Goal: Task Accomplishment & Management: Manage account settings

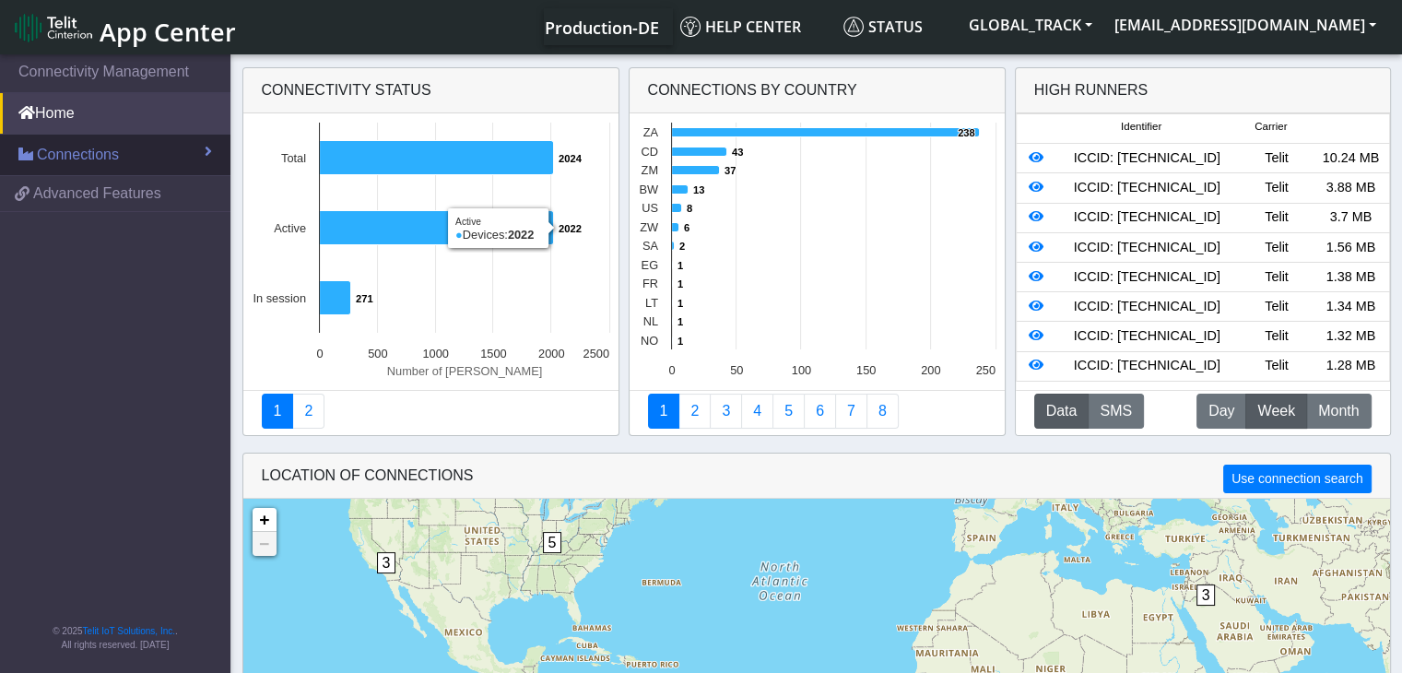
click at [116, 148] on span "Connections" at bounding box center [78, 155] width 82 height 22
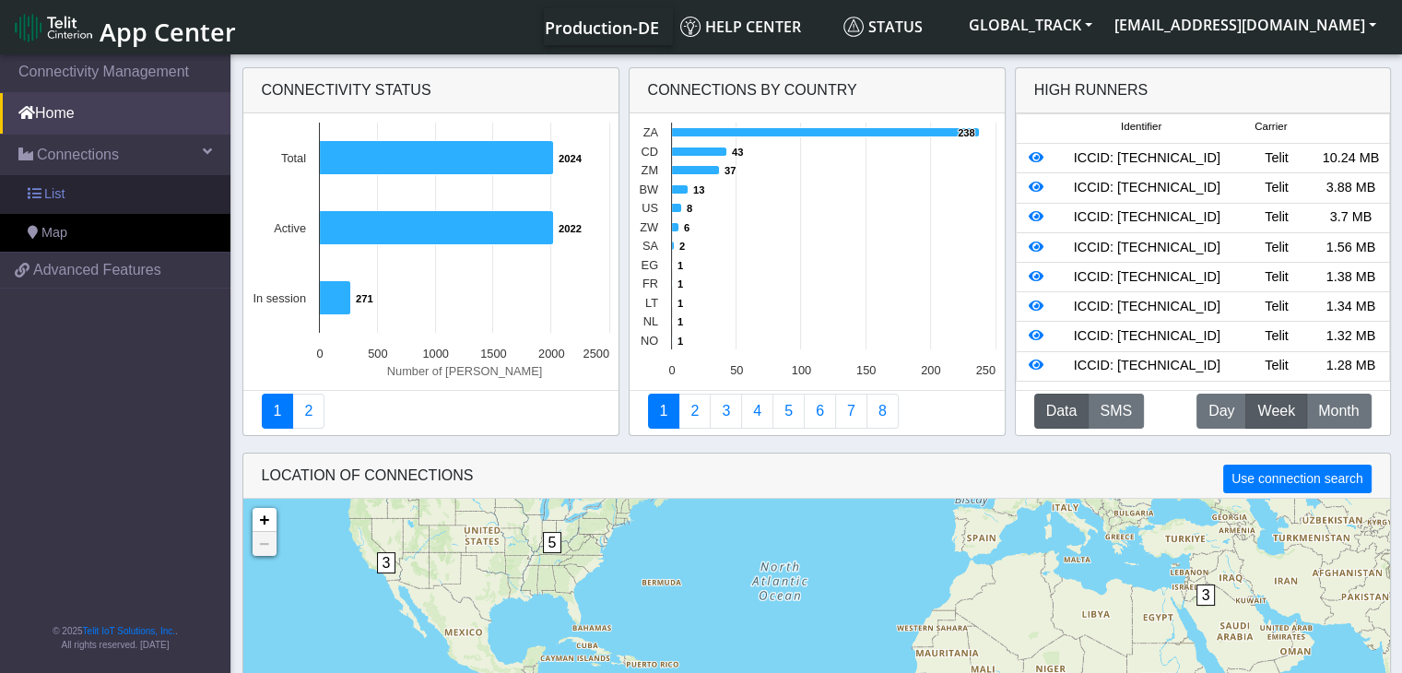
click at [115, 193] on link "List" at bounding box center [115, 194] width 230 height 39
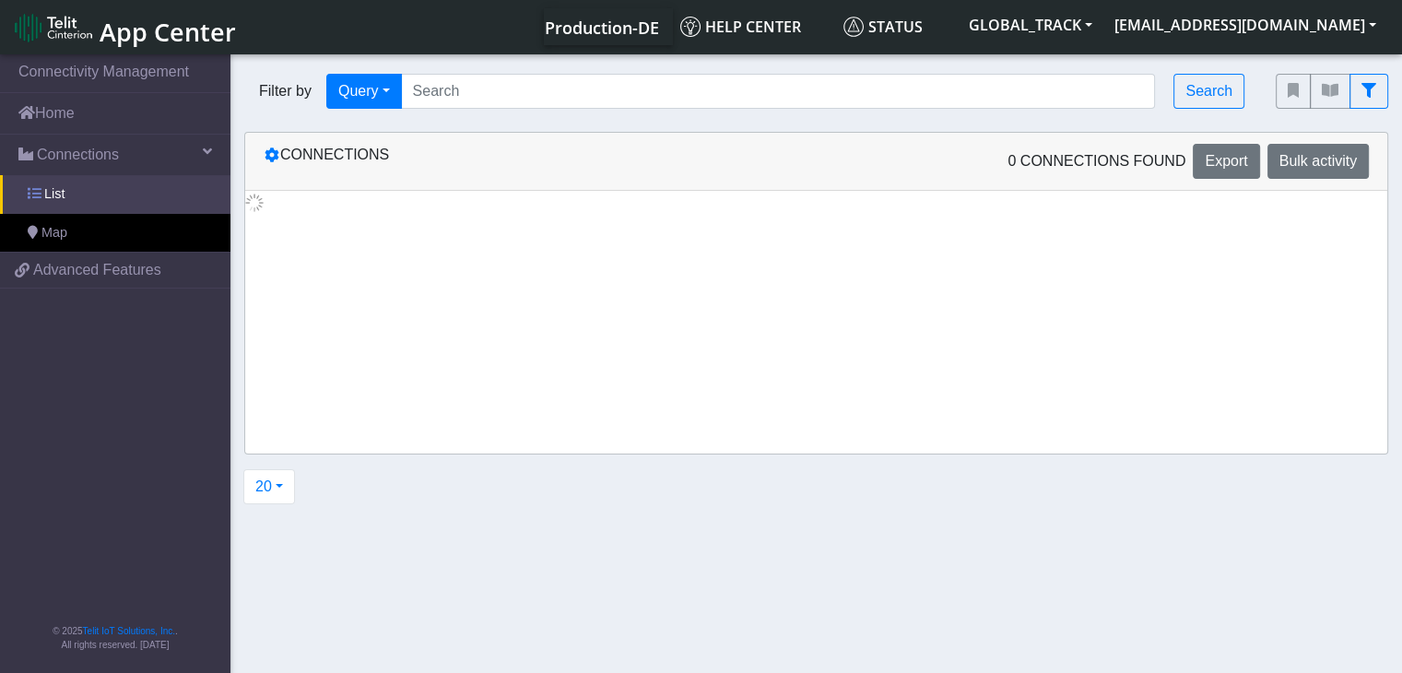
click at [159, 204] on link "List" at bounding box center [115, 194] width 230 height 39
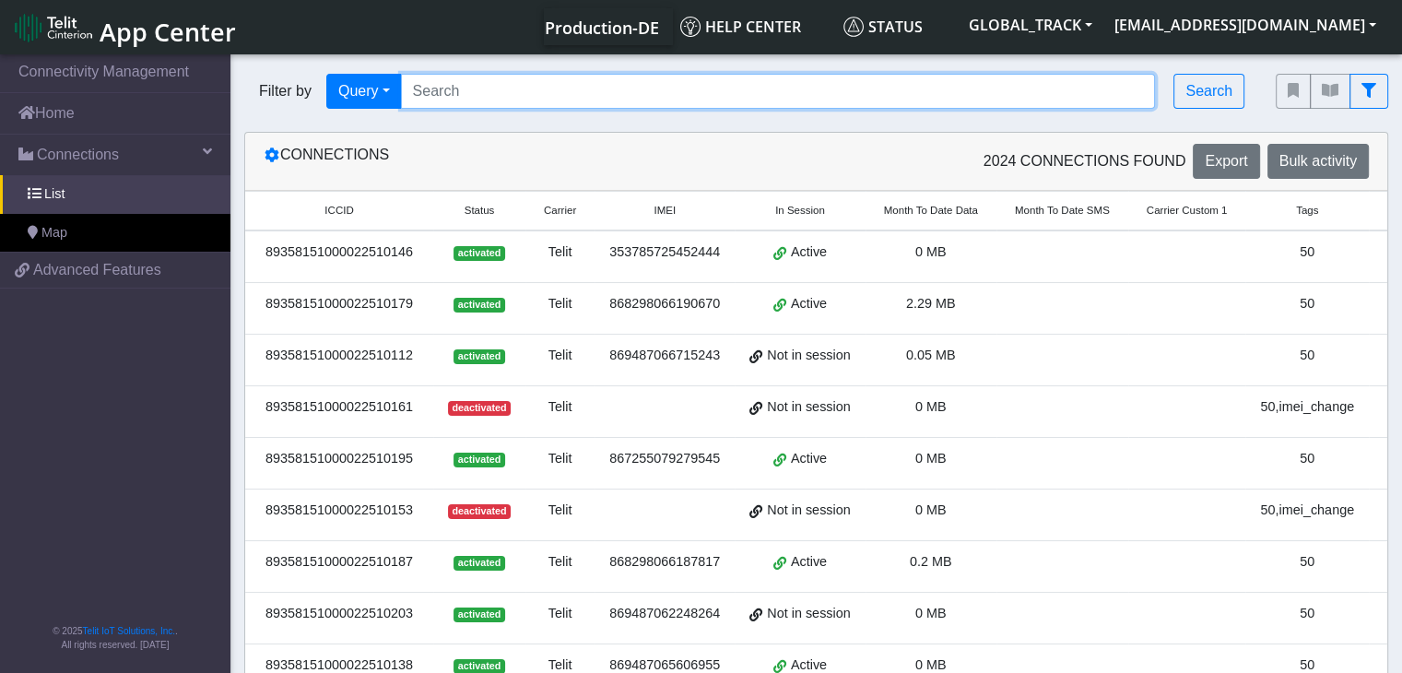
click at [483, 97] on input "Search..." at bounding box center [778, 91] width 755 height 35
paste input "[URL][DOMAIN_NAME]"
type input "[URL][DOMAIN_NAME]"
paste input "864011062511300"
type input "864011062511300"
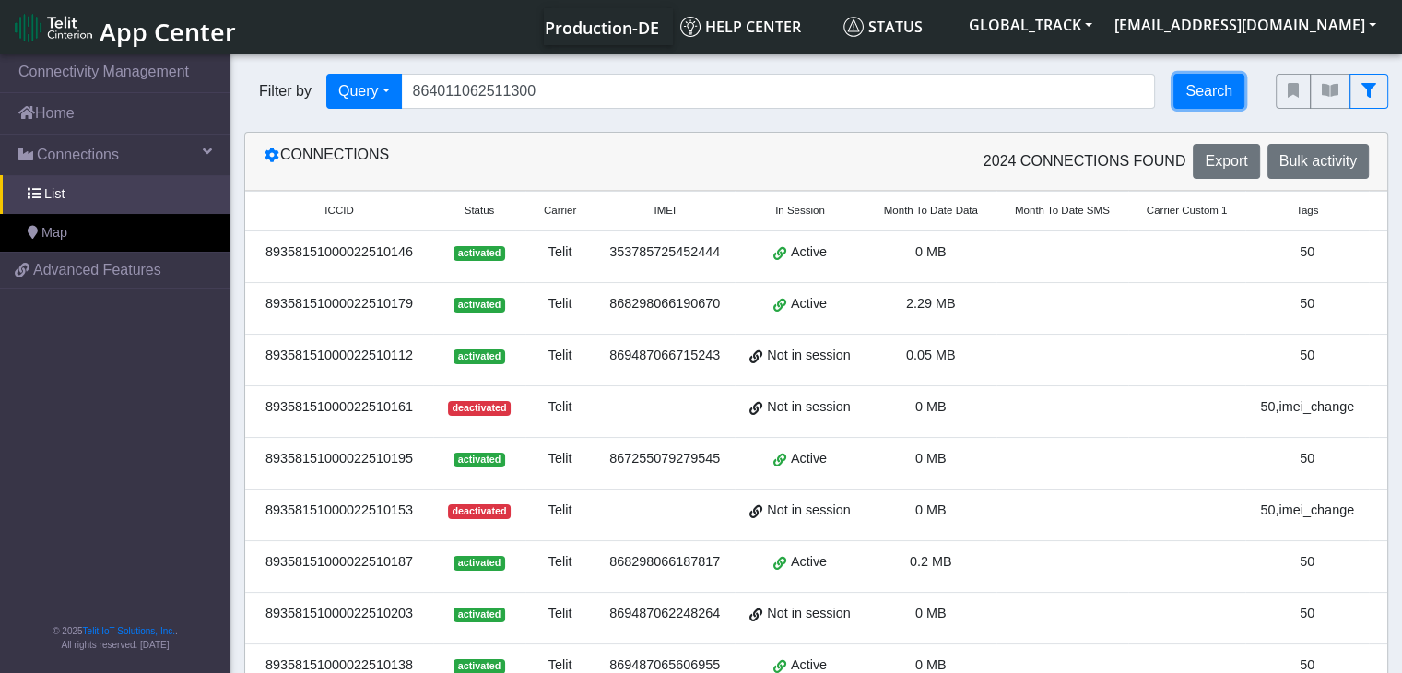
click at [1191, 104] on button "Search" at bounding box center [1208, 91] width 71 height 35
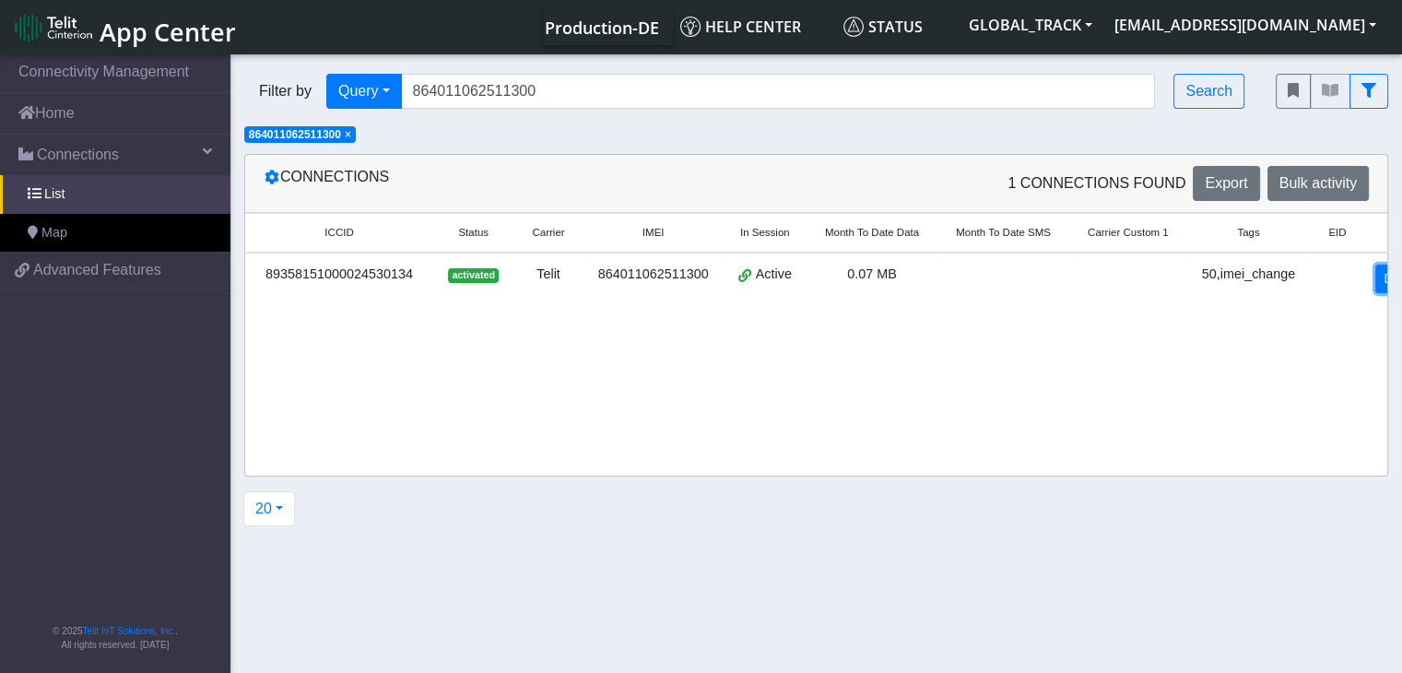
click at [1375, 273] on link "Detail" at bounding box center [1400, 278] width 50 height 29
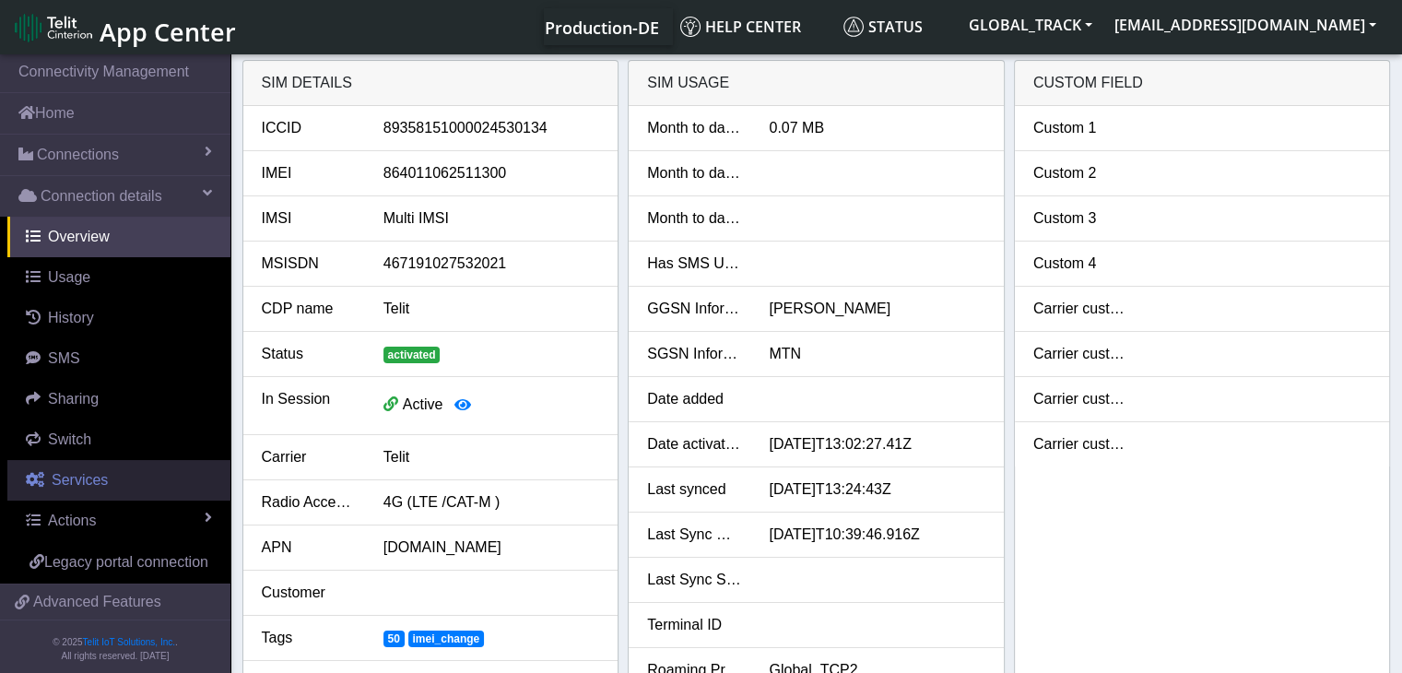
click at [97, 472] on span "Services" at bounding box center [80, 480] width 56 height 16
select select "2: 6"
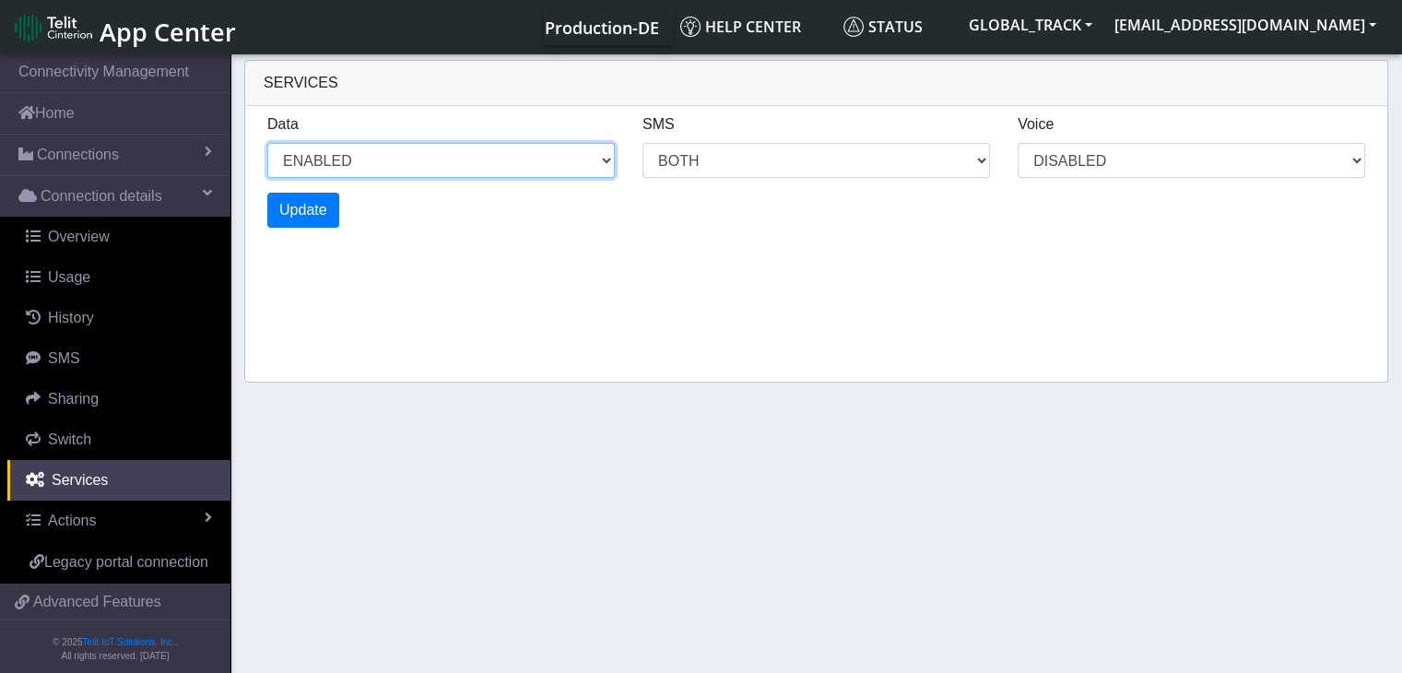
drag, startPoint x: 347, startPoint y: 156, endPoint x: 344, endPoint y: 175, distance: 19.6
click at [347, 156] on select "ENABLED DISABLED" at bounding box center [440, 160] width 347 height 35
click at [267, 143] on select "ENABLED DISABLED" at bounding box center [440, 160] width 347 height 35
select select "3: 1"
select select "6: 6"
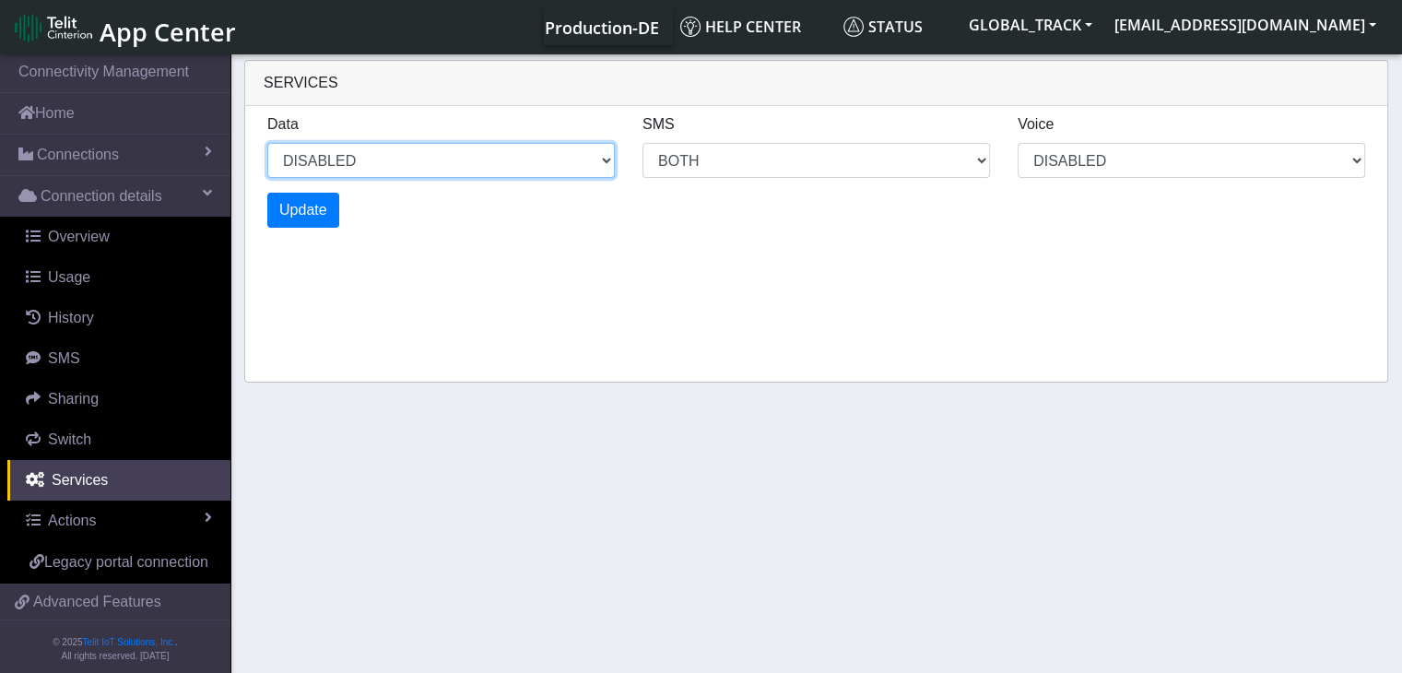
select select "1: 0"
click at [330, 215] on button "Update" at bounding box center [303, 210] width 72 height 35
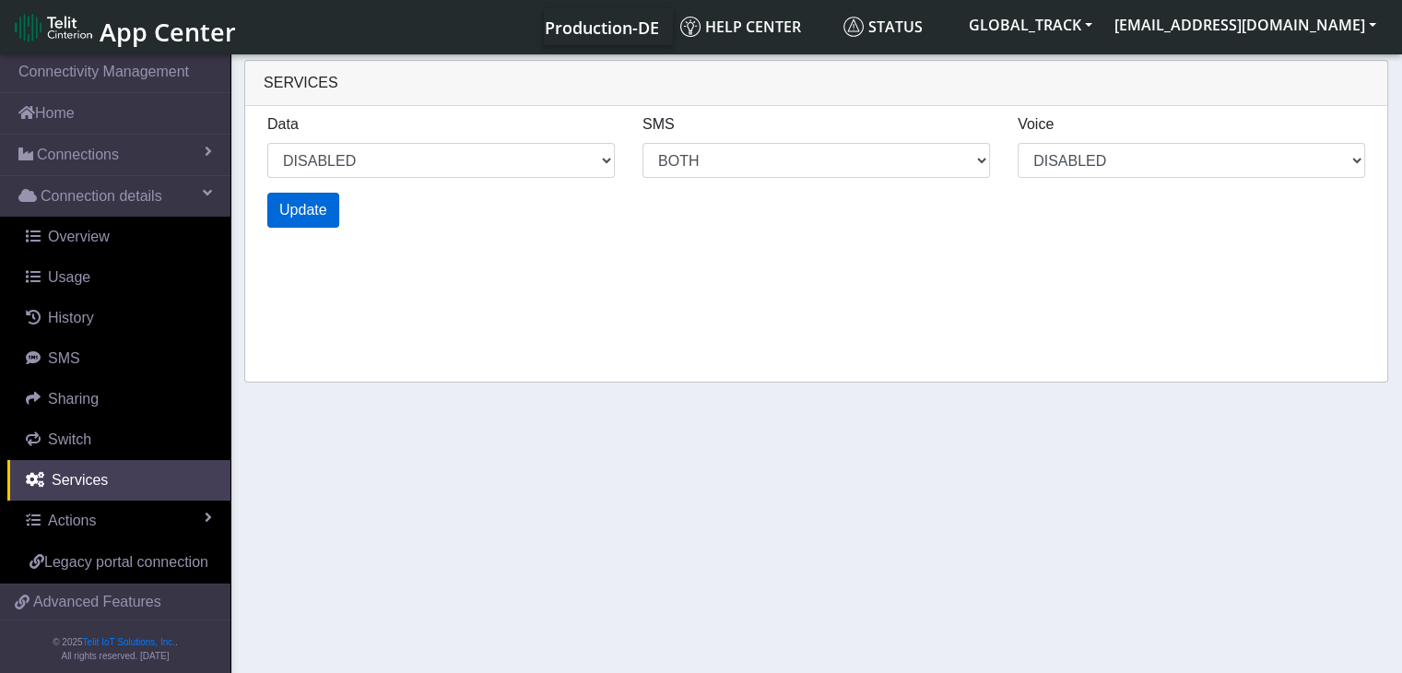
select select "7: 1"
select select "14: 6"
select select "3: 0"
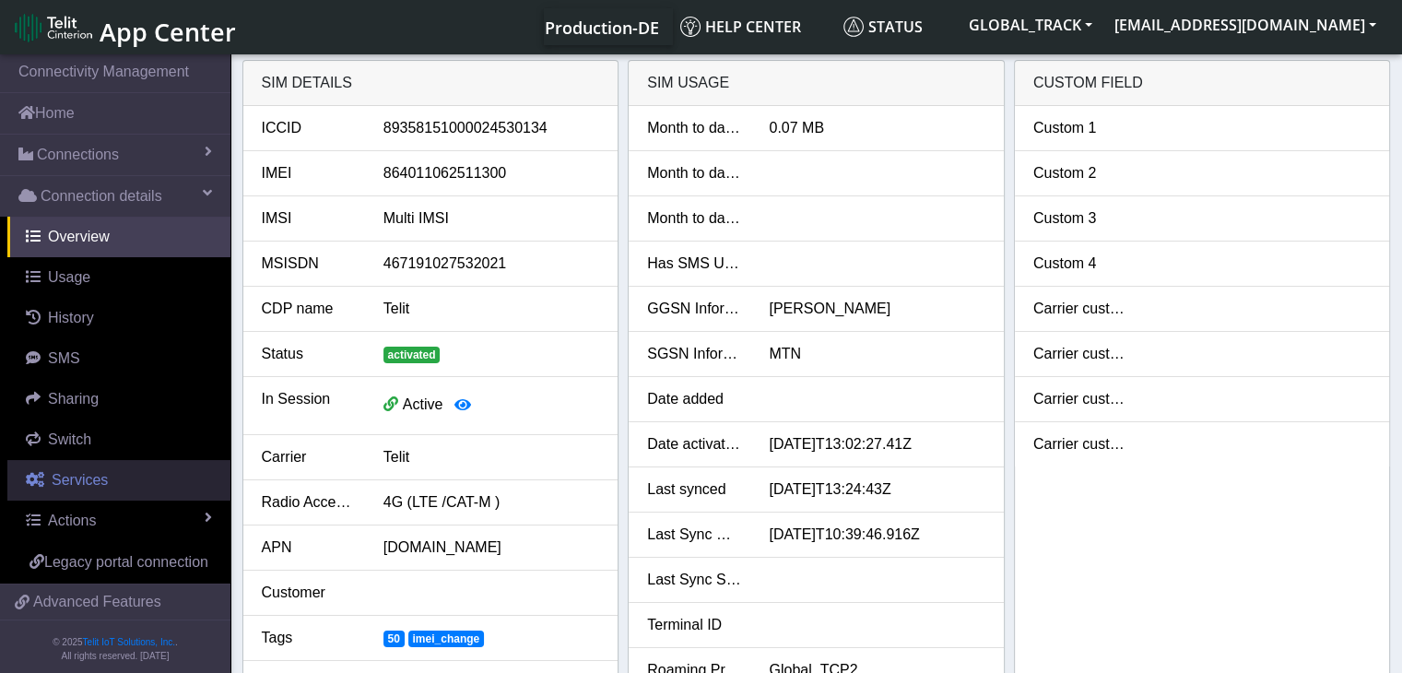
click at [77, 472] on span "Services" at bounding box center [80, 480] width 56 height 16
select select "1: 1"
select select "2: 6"
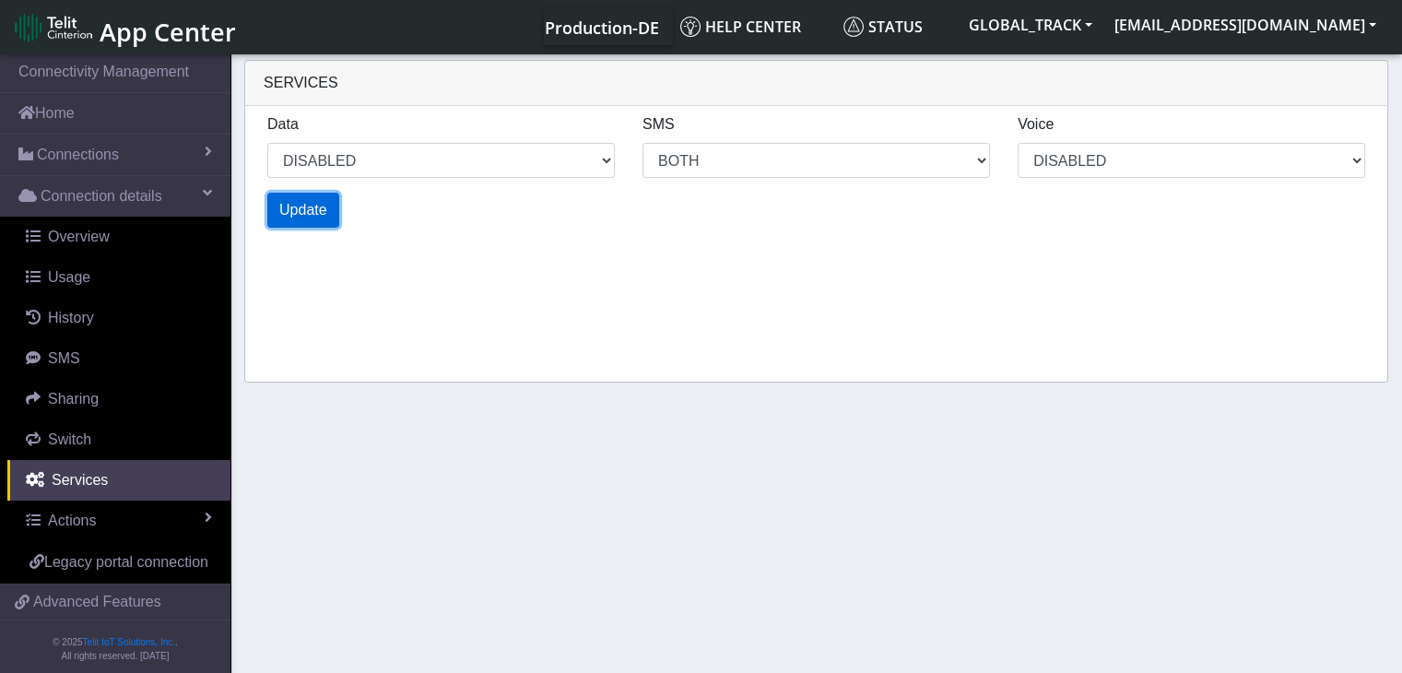
click at [293, 215] on span "Update" at bounding box center [303, 210] width 48 height 16
select select "3: 1"
select select "6: 6"
select select "1: 0"
select select "5: 1"
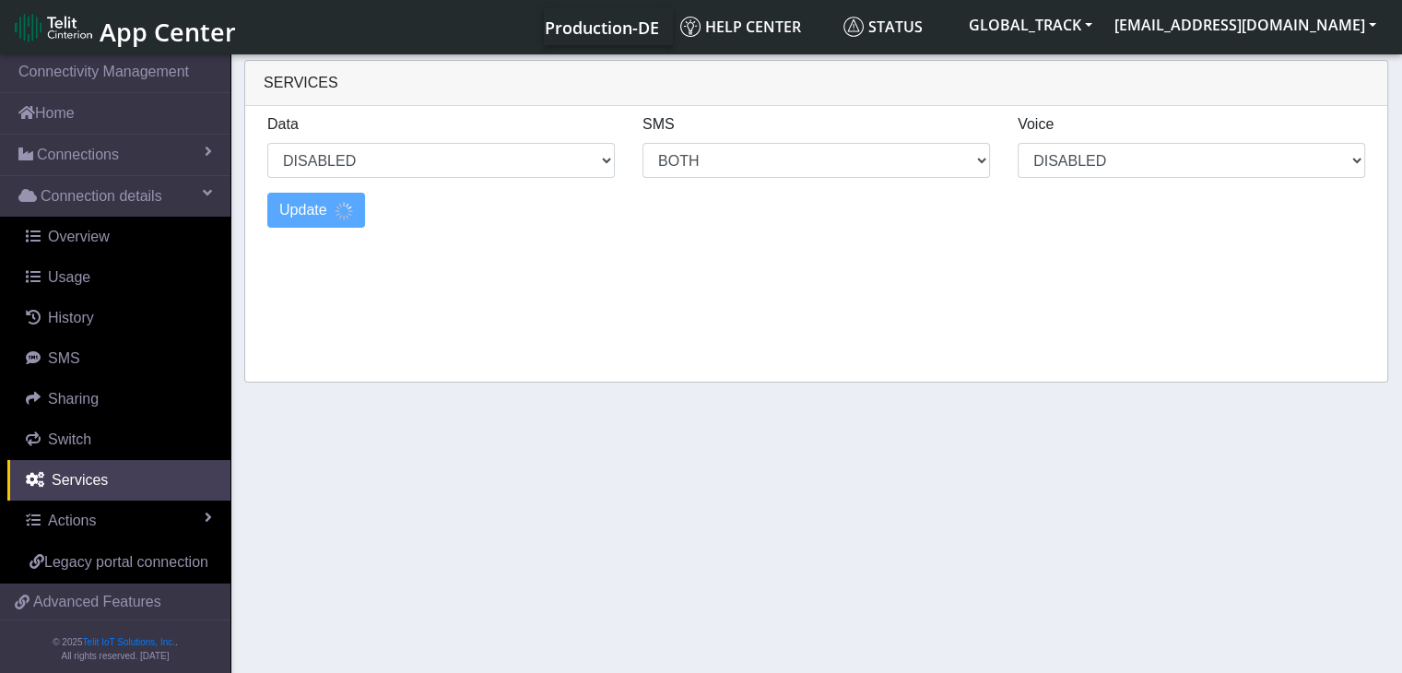
select select "10: 6"
select select "2: 0"
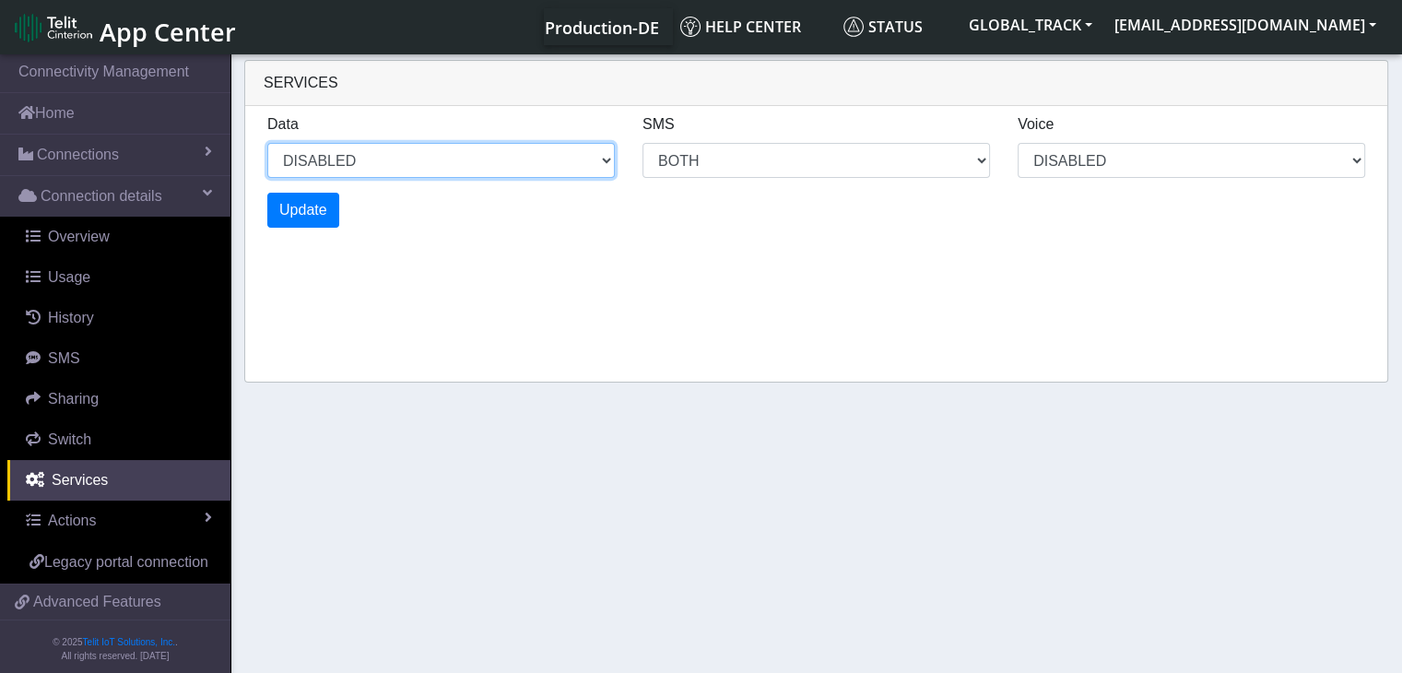
drag, startPoint x: 365, startPoint y: 160, endPoint x: 350, endPoint y: 174, distance: 20.2
click at [365, 160] on select "ENABLED DISABLED" at bounding box center [440, 160] width 347 height 35
click at [267, 143] on select "ENABLED DISABLED" at bounding box center [440, 160] width 347 height 35
click at [338, 170] on select "ENABLED DISABLED" at bounding box center [440, 160] width 347 height 35
click at [267, 143] on select "ENABLED DISABLED" at bounding box center [440, 160] width 347 height 35
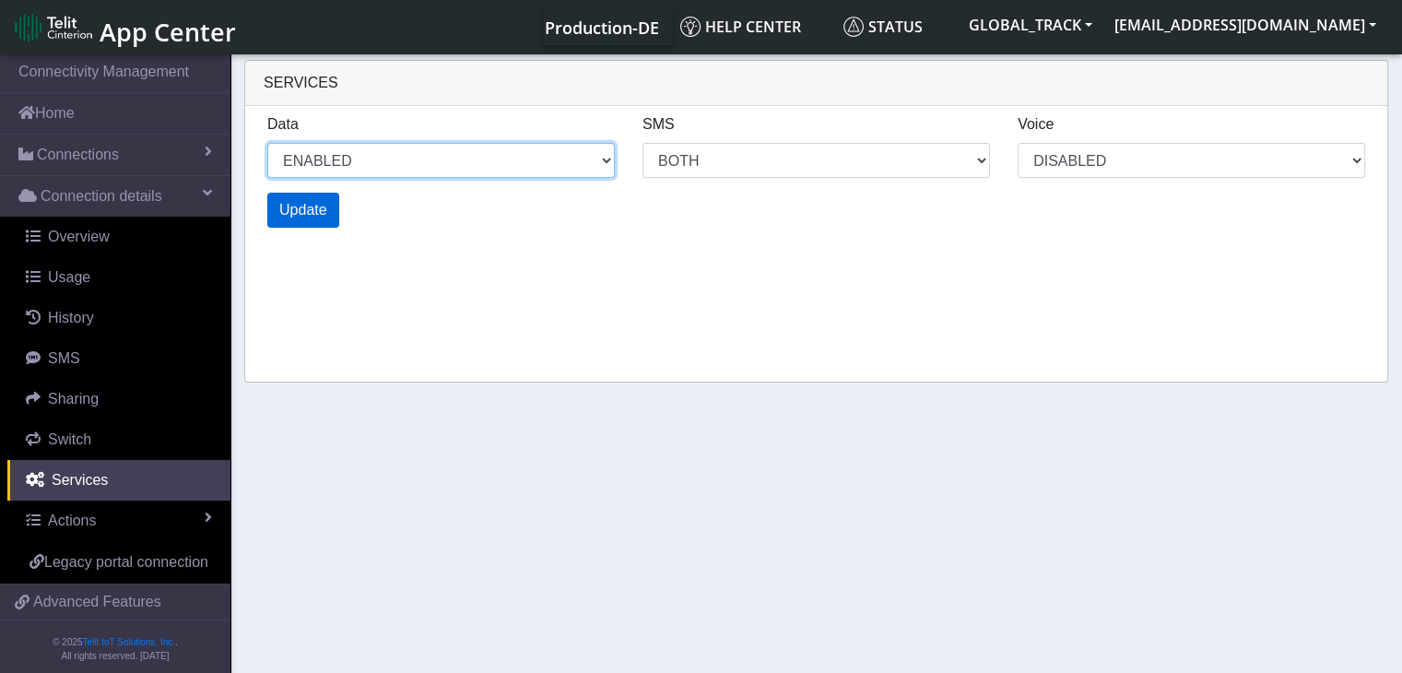
select select "6: 0"
select select "14: 6"
select select "3: 0"
click at [323, 207] on span "Update" at bounding box center [303, 210] width 48 height 16
select select "10: 0"
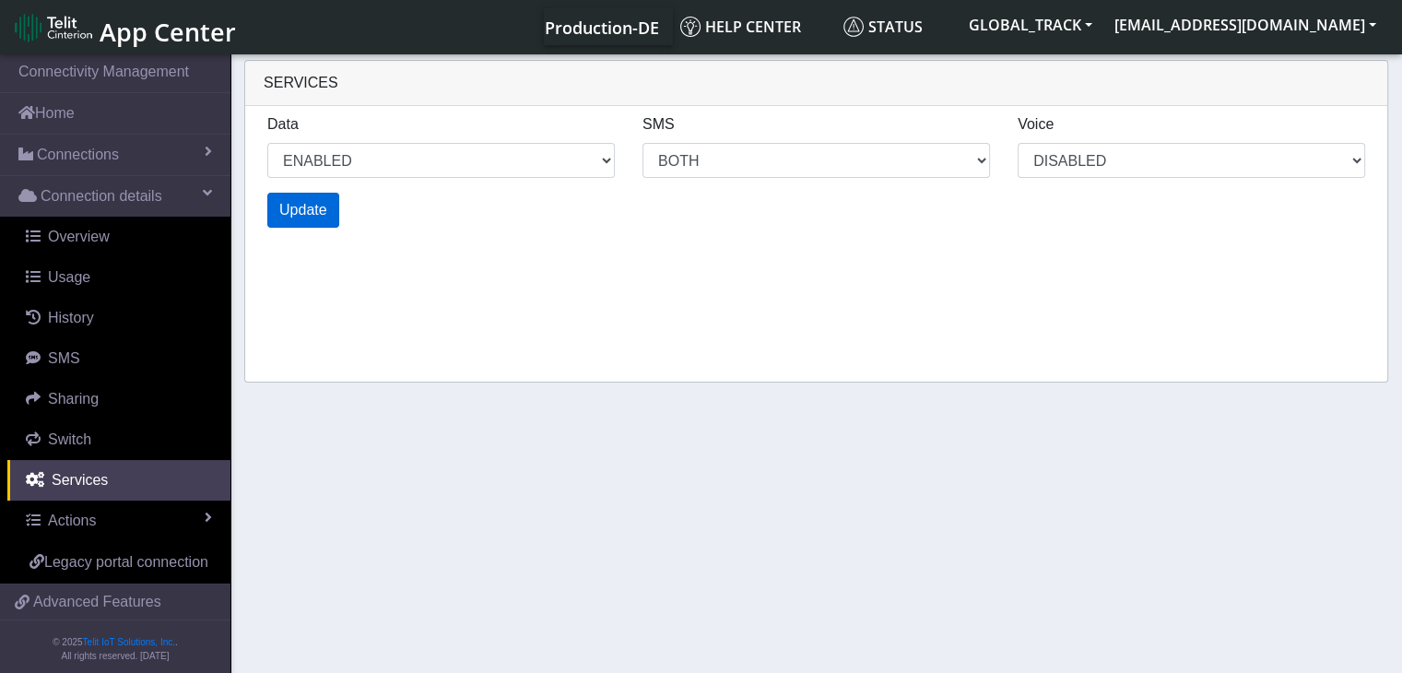
select select "22: 6"
select select "5: 0"
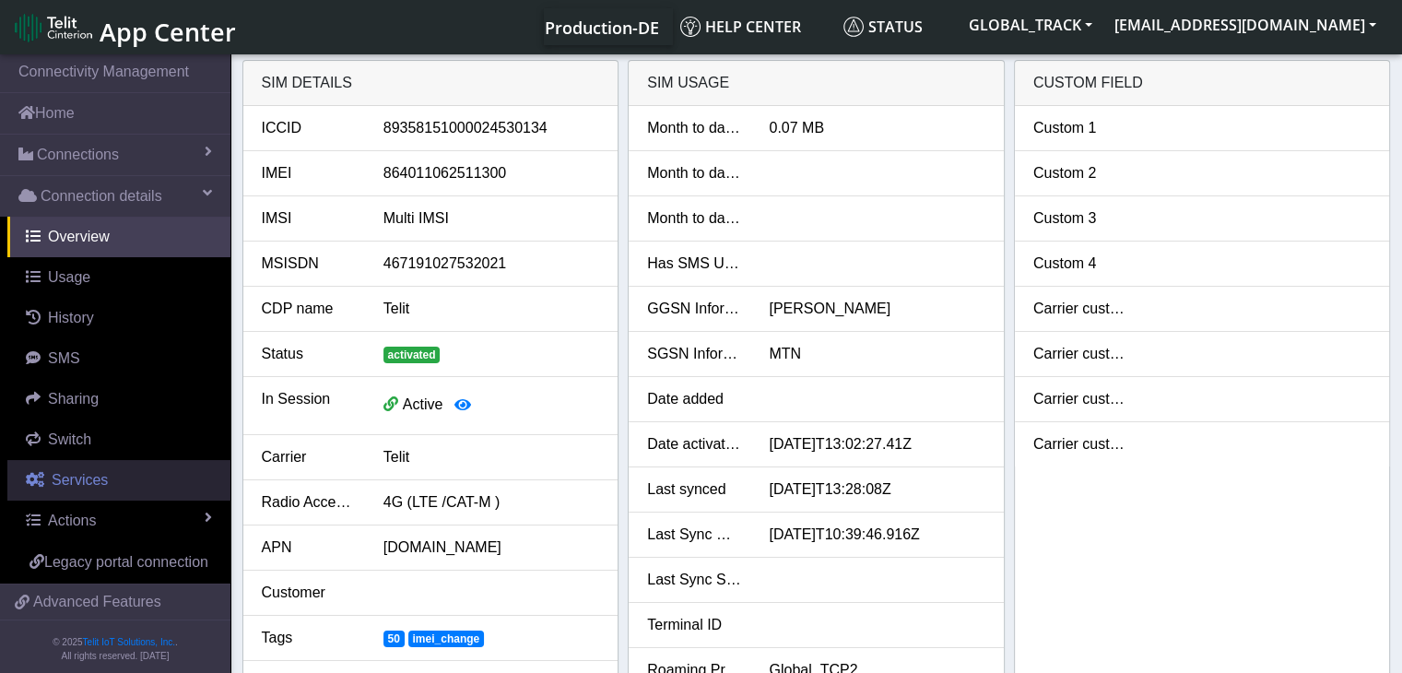
click at [100, 472] on span "Services" at bounding box center [80, 480] width 56 height 16
select select "2: 6"
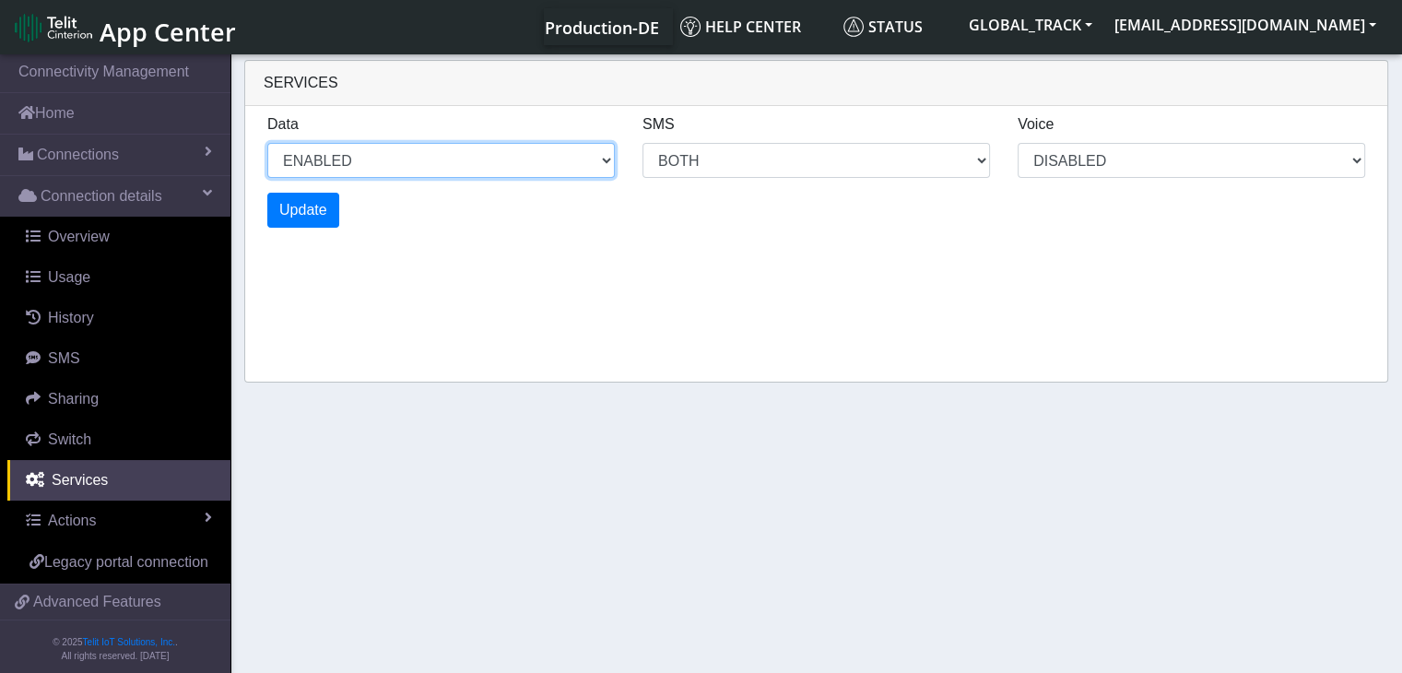
click at [542, 163] on select "ENABLED DISABLED" at bounding box center [440, 160] width 347 height 35
click at [267, 143] on select "ENABLED DISABLED" at bounding box center [440, 160] width 347 height 35
click at [362, 174] on select "ENABLED DISABLED" at bounding box center [440, 160] width 347 height 35
click at [267, 143] on select "ENABLED DISABLED" at bounding box center [440, 160] width 347 height 35
select select "3: 1"
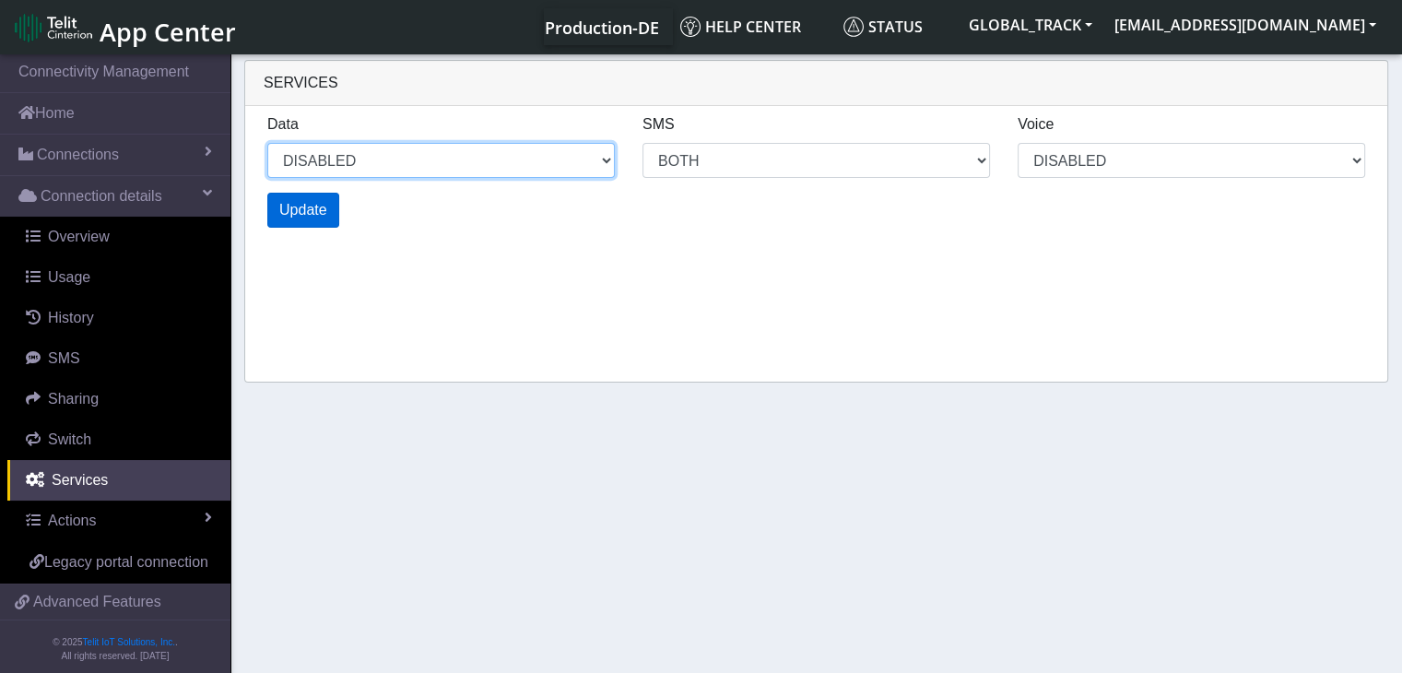
select select "6: 6"
select select "1: 0"
click at [329, 213] on button "Update" at bounding box center [303, 210] width 72 height 35
select select "7: 1"
select select "14: 6"
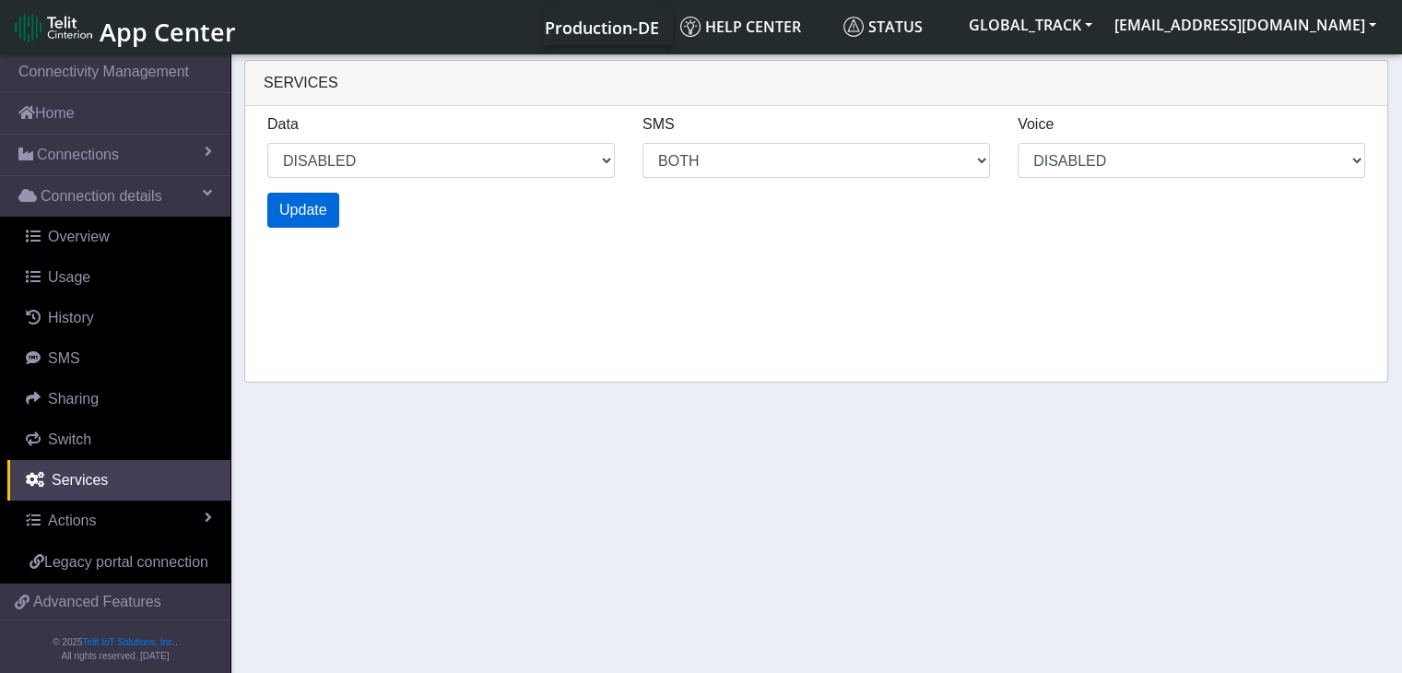
select select "3: 0"
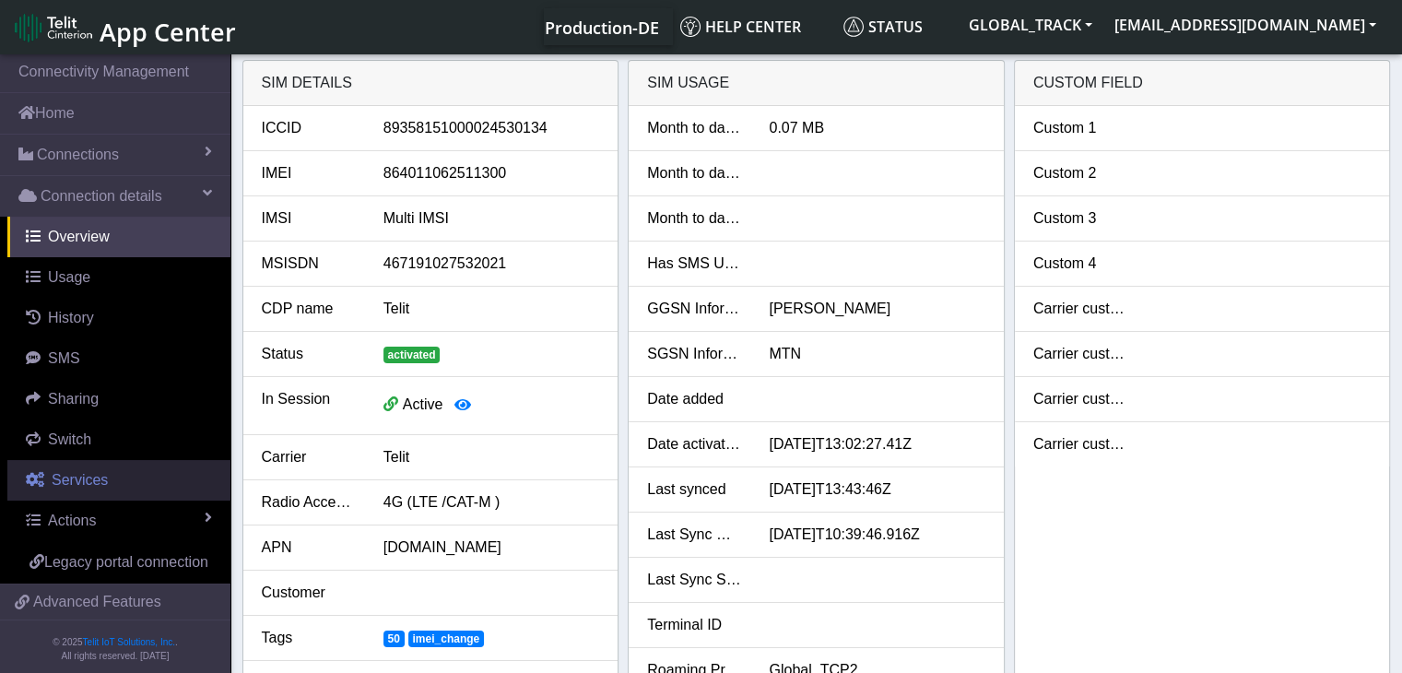
click at [111, 480] on link "Services" at bounding box center [118, 480] width 223 height 41
select select "1: 1"
select select "2: 6"
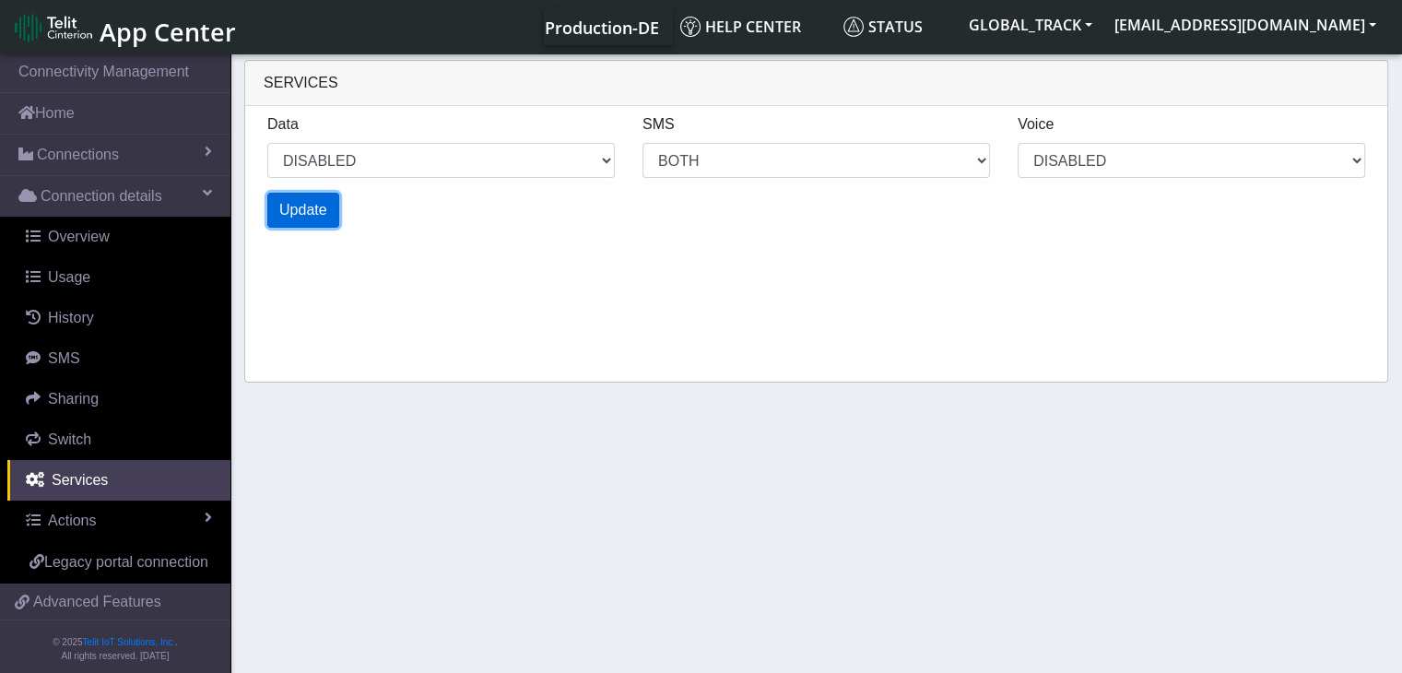
click at [302, 207] on span "Update" at bounding box center [303, 210] width 48 height 16
select select "3: 1"
select select "6: 6"
select select "1: 0"
select select "5: 1"
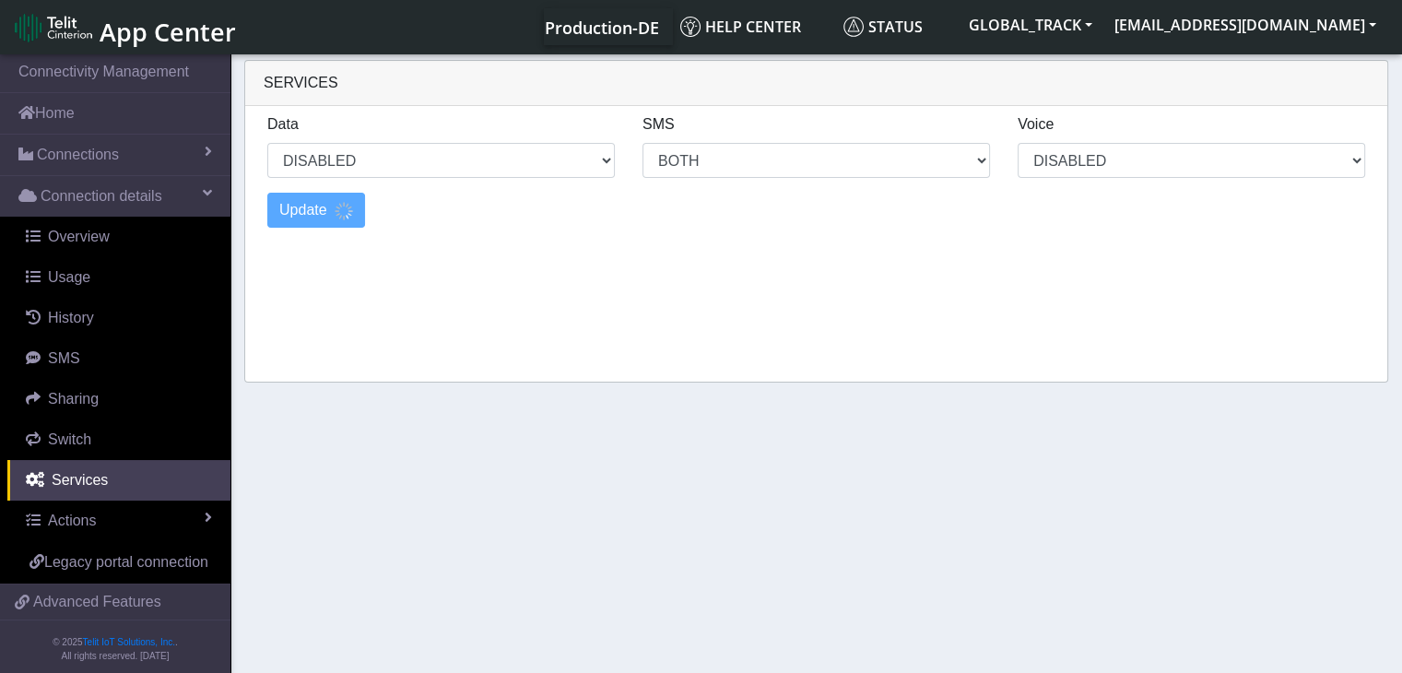
select select "10: 6"
select select "2: 0"
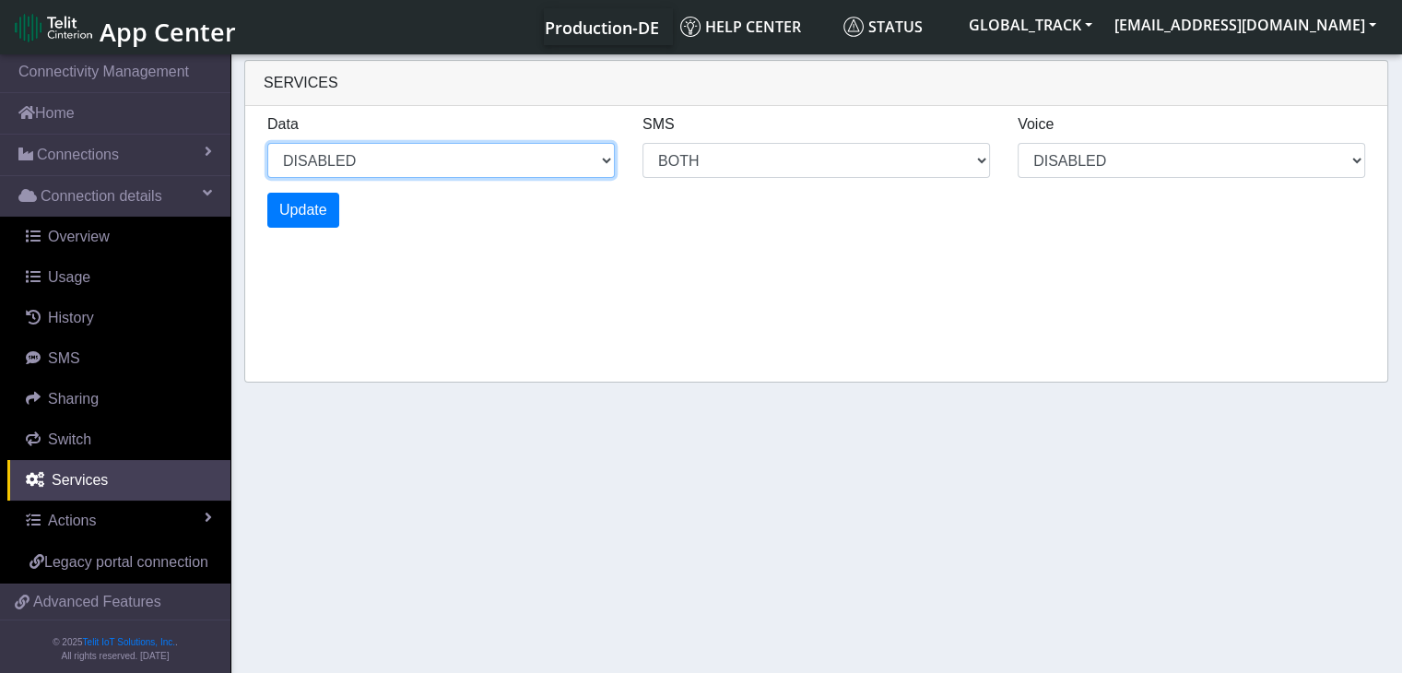
drag, startPoint x: 341, startPoint y: 162, endPoint x: 335, endPoint y: 175, distance: 14.0
click at [342, 161] on select "ENABLED DISABLED" at bounding box center [440, 160] width 347 height 35
click at [267, 143] on select "ENABLED DISABLED" at bounding box center [440, 160] width 347 height 35
select select "6: 0"
select select "14: 6"
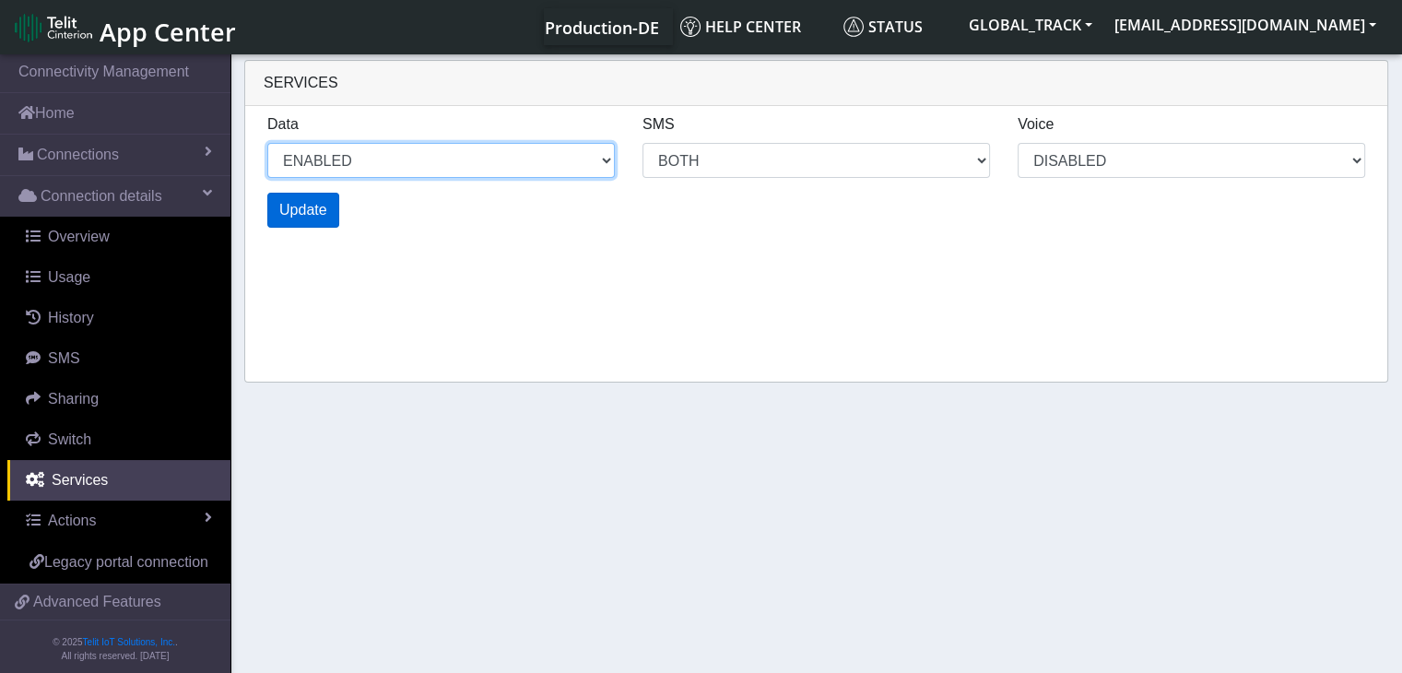
select select "3: 0"
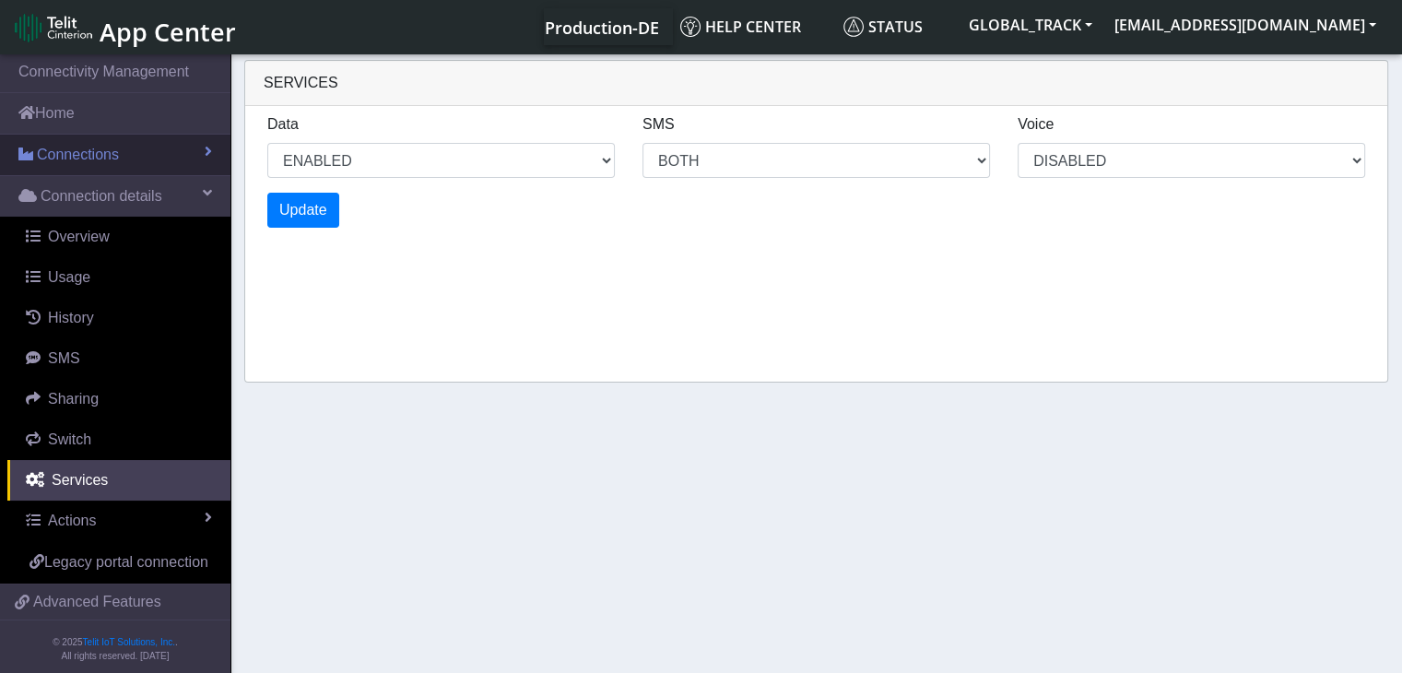
select select "8: 0"
select select "18: 6"
select select "4: 0"
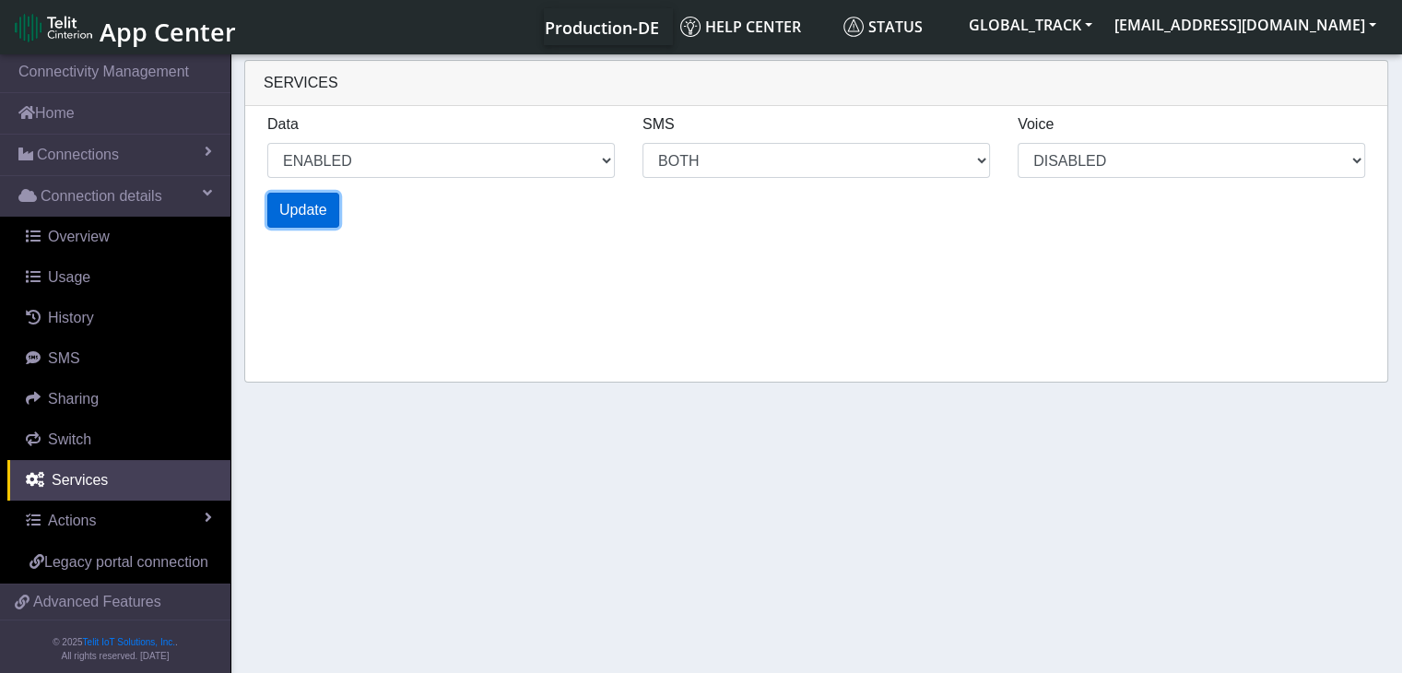
click at [309, 217] on span "Update" at bounding box center [303, 210] width 48 height 16
select select "12: 0"
select select "26: 6"
select select "6: 0"
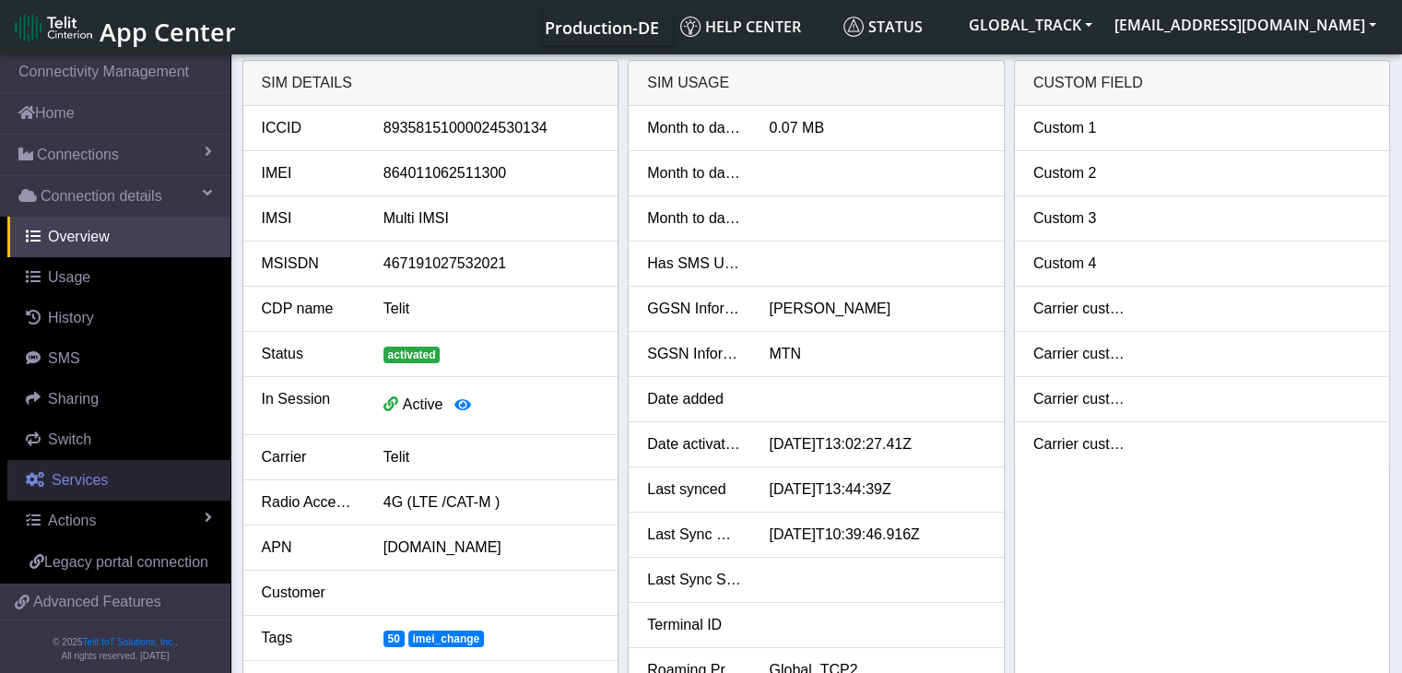
click at [117, 473] on link "Services" at bounding box center [118, 480] width 223 height 41
select select "2: 6"
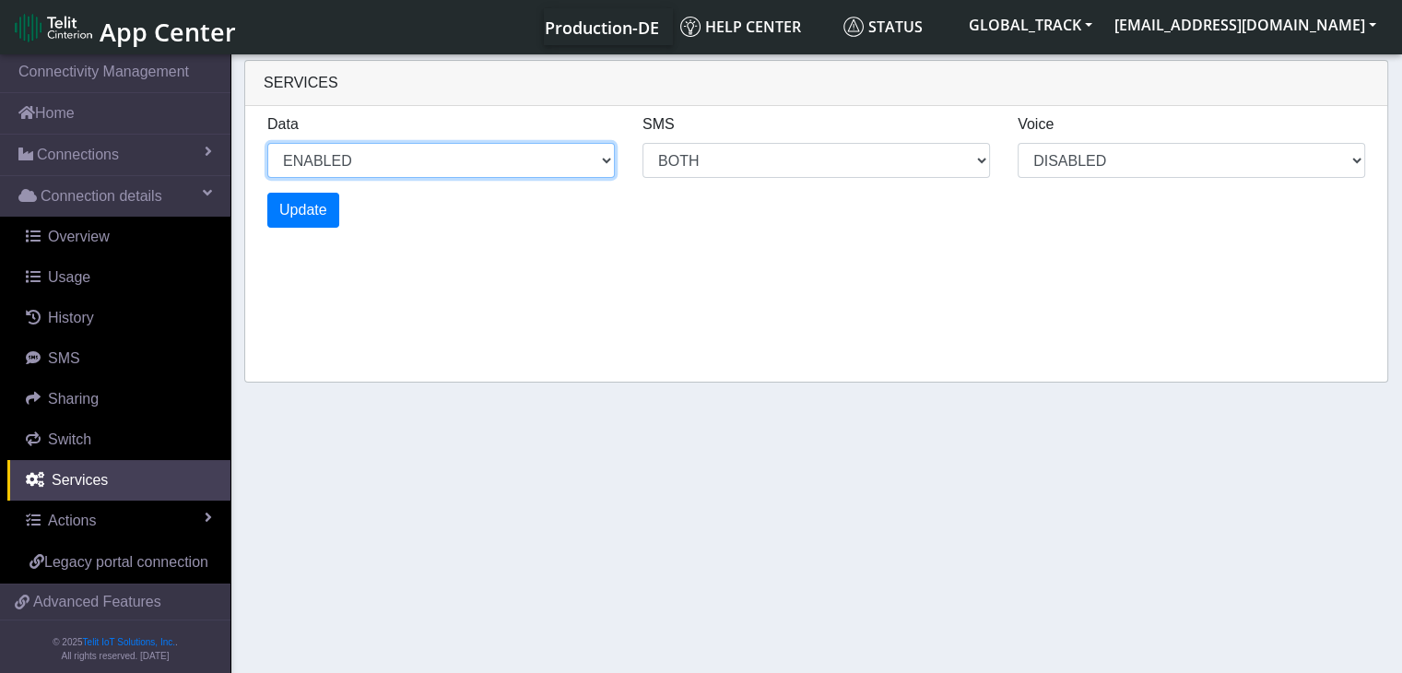
drag, startPoint x: 421, startPoint y: 160, endPoint x: 406, endPoint y: 175, distance: 21.5
click at [421, 160] on select "ENABLED DISABLED" at bounding box center [440, 160] width 347 height 35
click at [267, 143] on select "ENABLED DISABLED" at bounding box center [440, 160] width 347 height 35
select select "3: 1"
select select "6: 6"
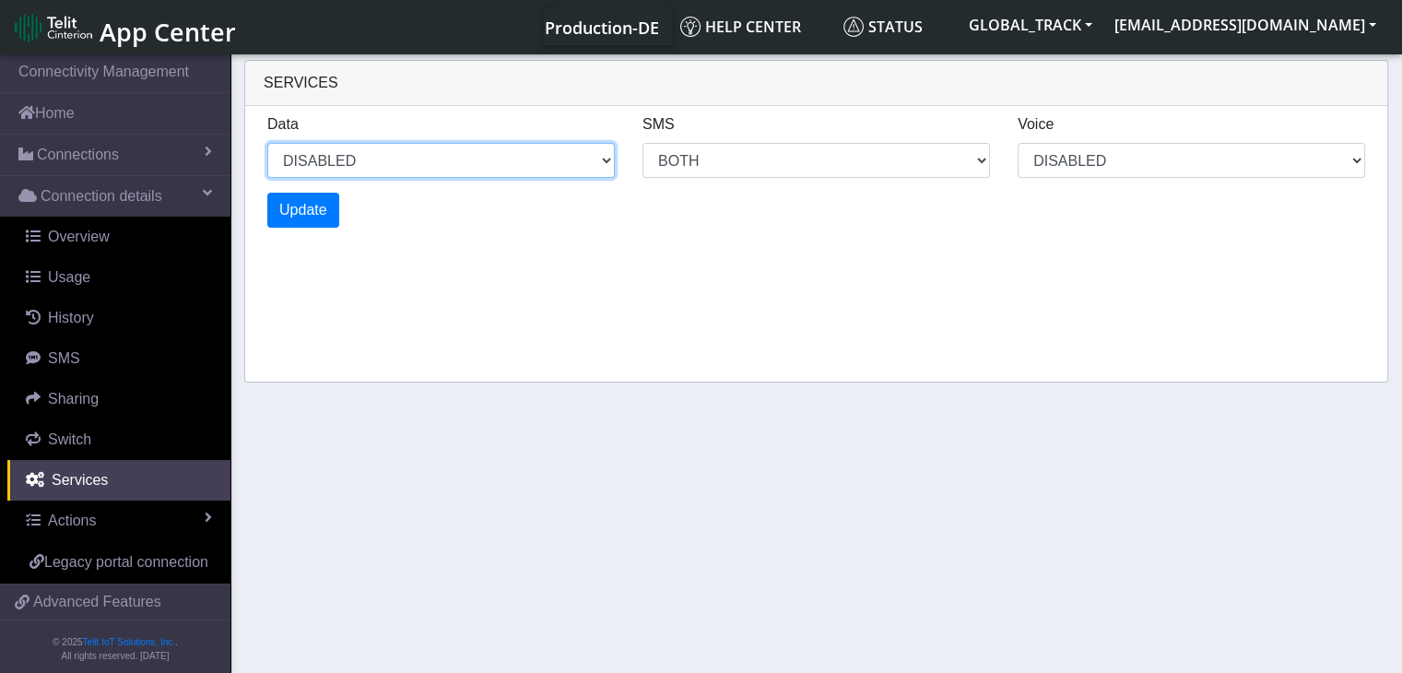
select select "1: 0"
select select "5: 1"
select select "10: 6"
select select "2: 0"
click at [313, 214] on span "Update" at bounding box center [303, 210] width 48 height 16
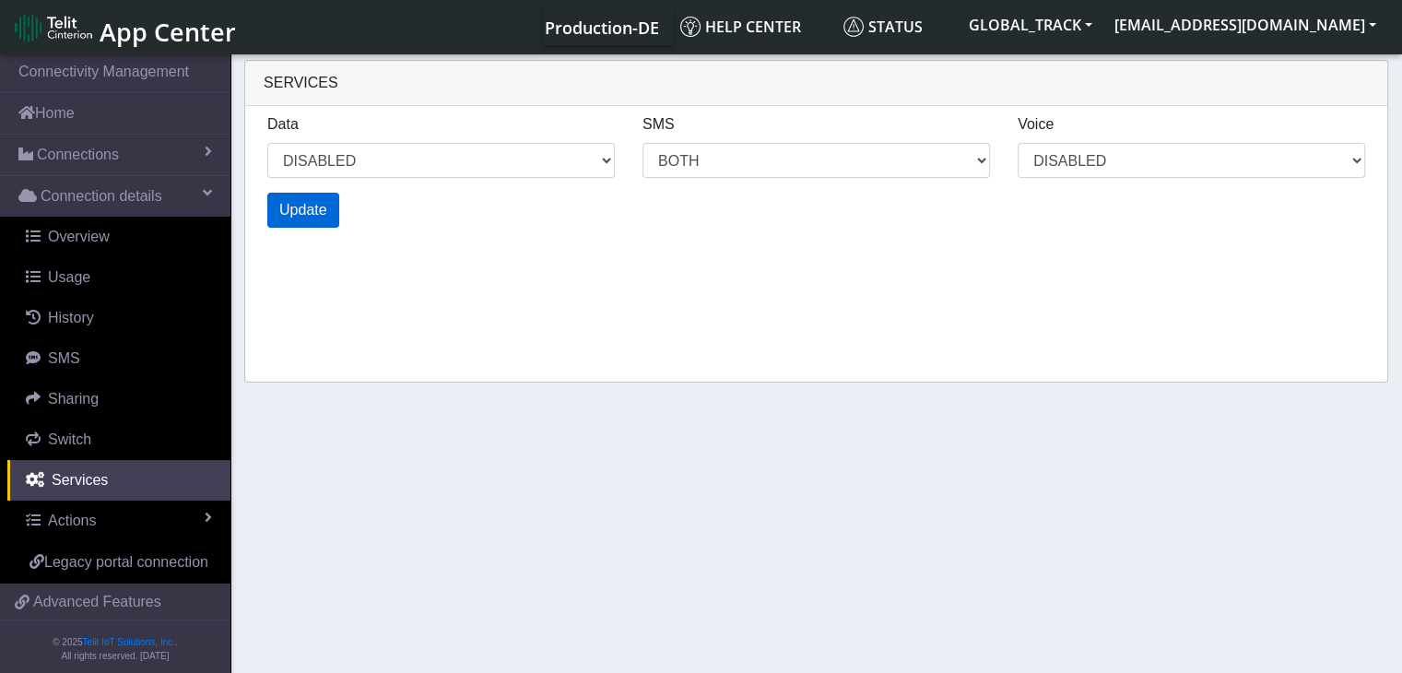
select select "7: 1"
select select "14: 6"
select select "3: 0"
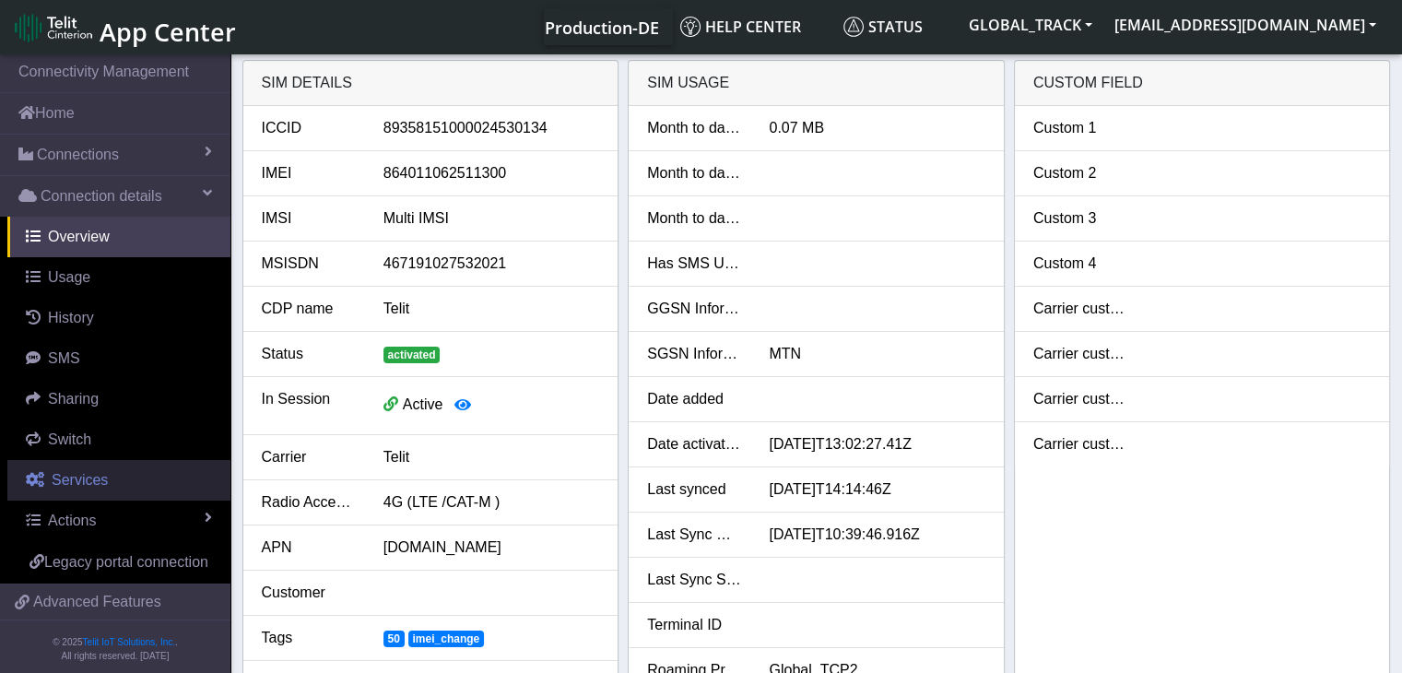
click at [152, 492] on link "Services" at bounding box center [118, 480] width 223 height 41
select select "1: 1"
select select "2: 6"
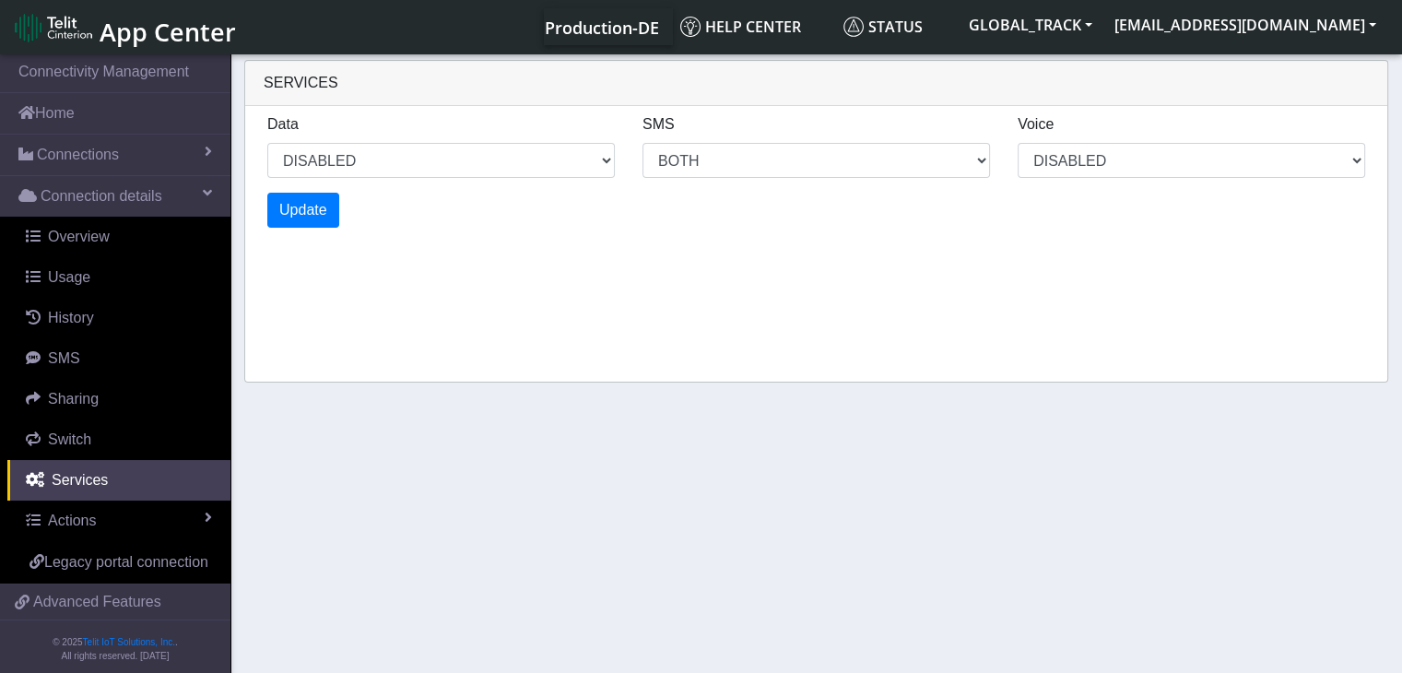
click at [347, 178] on div "Data ENABLED DISABLED SMS MO MT BOTH DISABLED Voice DISABLED" at bounding box center [815, 152] width 1125 height 79
click at [359, 163] on select "ENABLED DISABLED" at bounding box center [440, 160] width 347 height 35
click at [267, 143] on select "ENABLED DISABLED" at bounding box center [440, 160] width 347 height 35
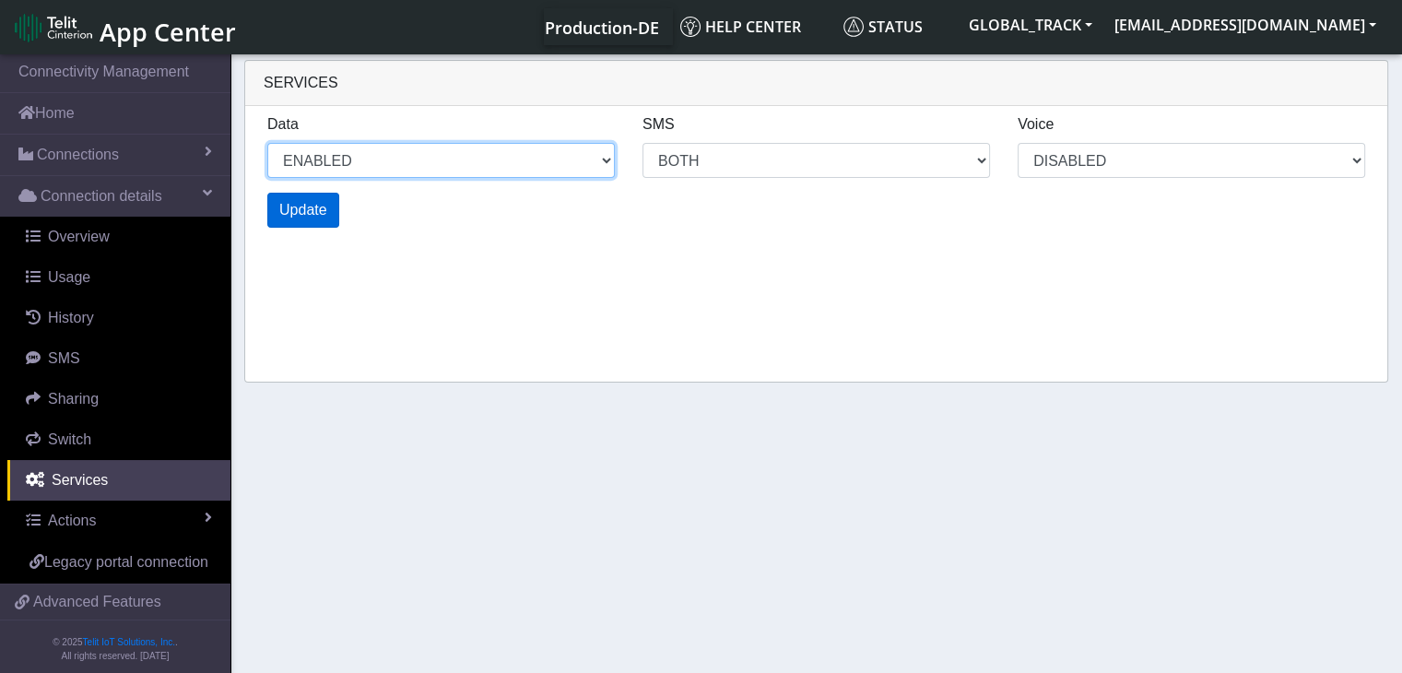
select select "2: 0"
select select "6: 6"
select select "1: 0"
click at [309, 207] on span "Update" at bounding box center [303, 210] width 48 height 16
select select "6: 0"
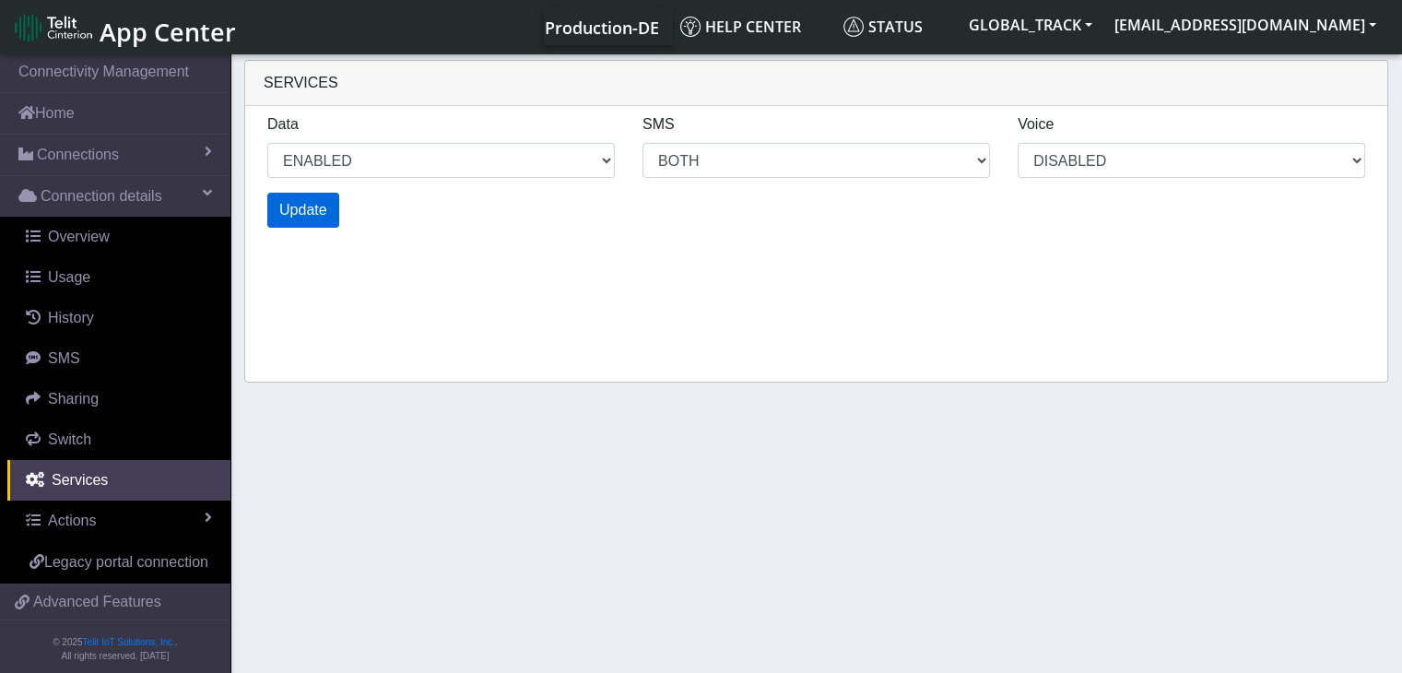
select select "14: 6"
select select "3: 0"
